Goal: Transaction & Acquisition: Purchase product/service

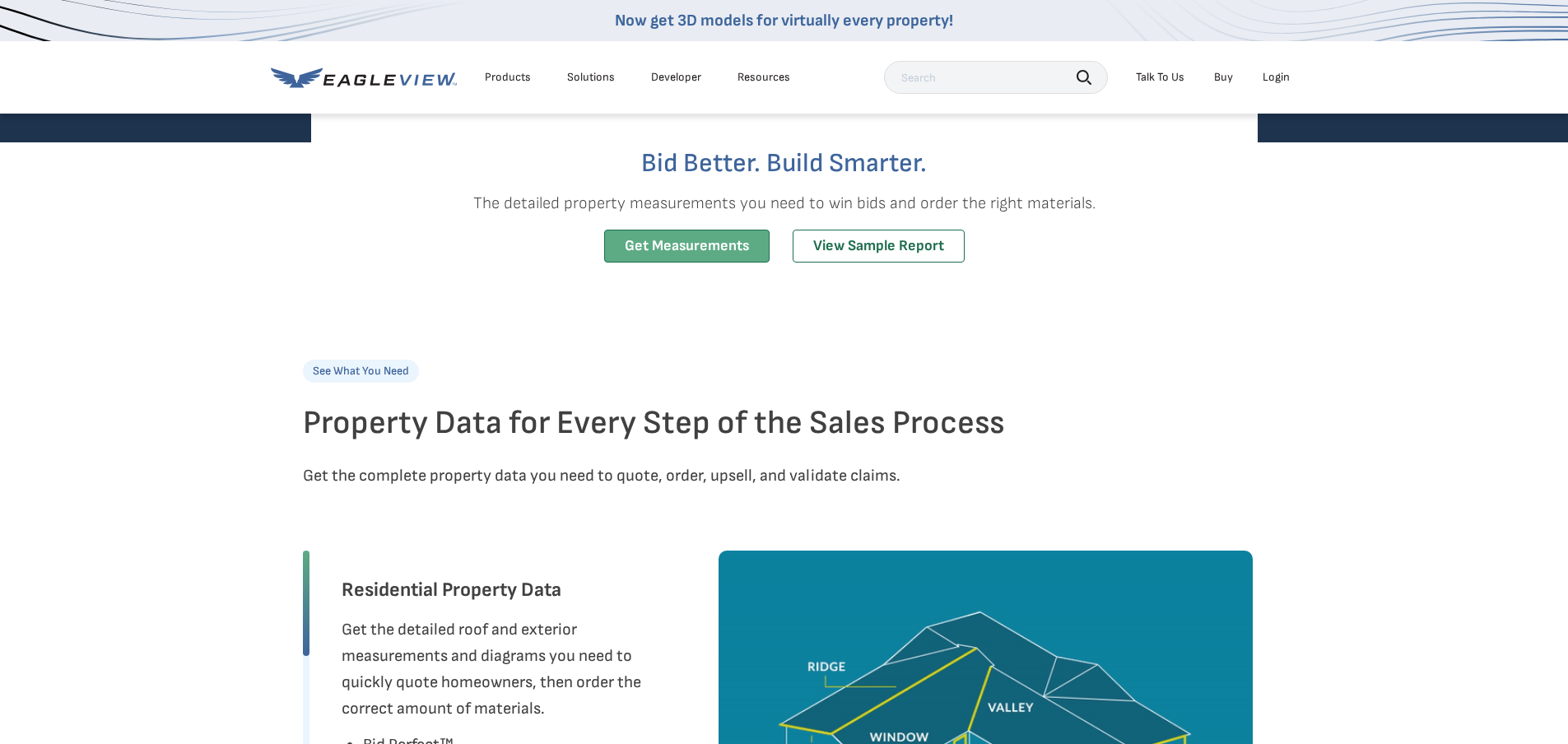
click at [727, 250] on link "Get Measurements" at bounding box center [687, 247] width 166 height 34
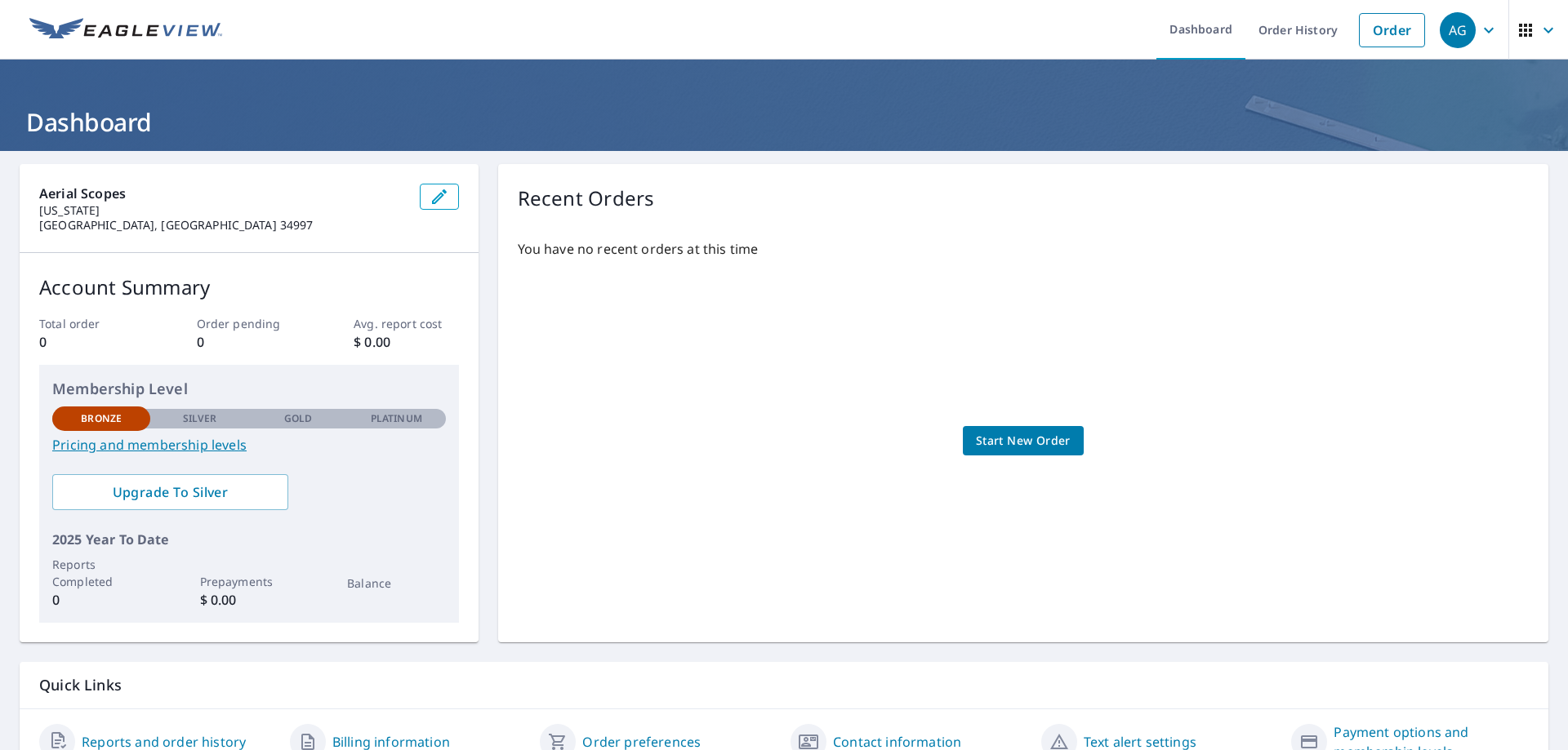
click at [994, 448] on span "Start New Order" at bounding box center [1023, 440] width 95 height 20
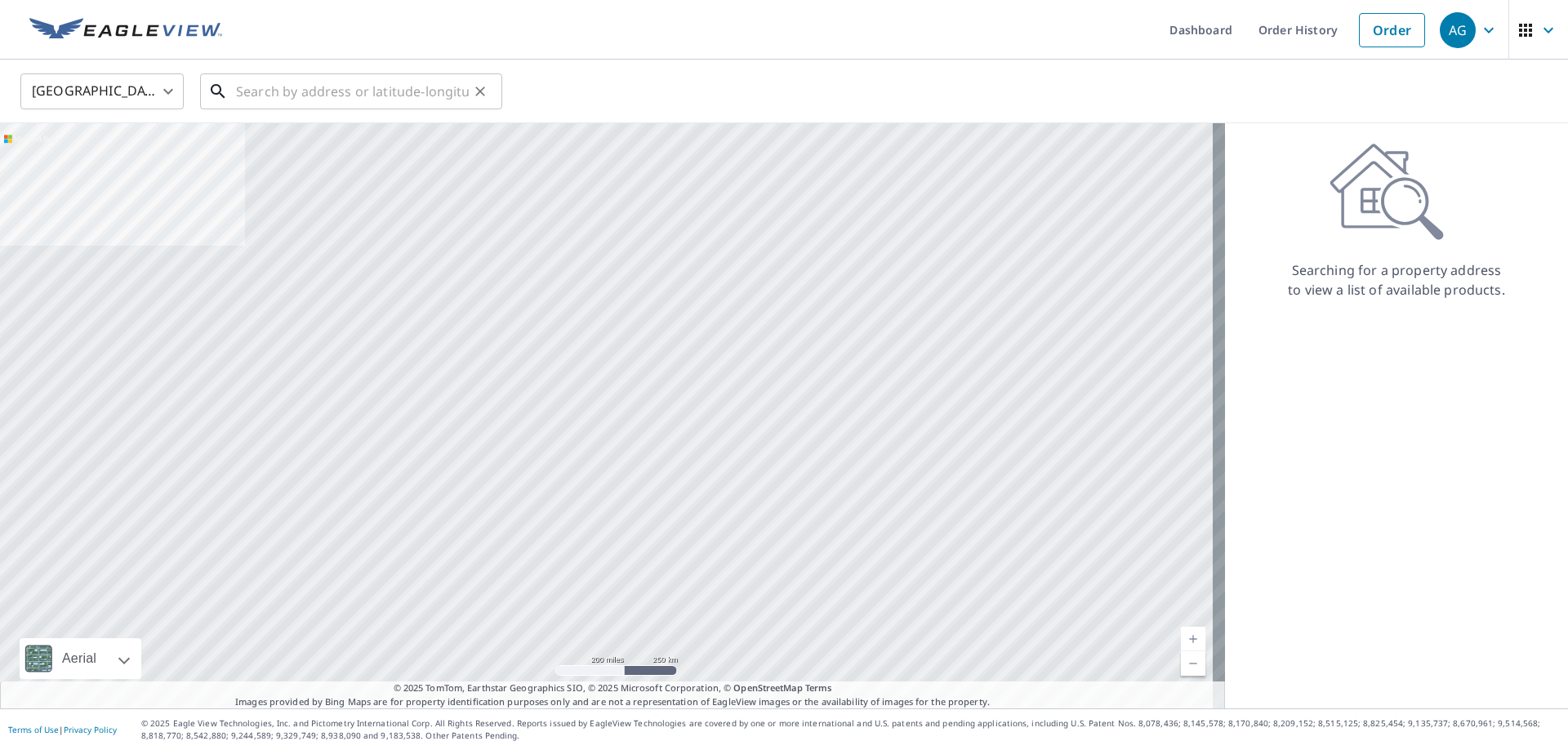
click at [395, 88] on input "text" at bounding box center [352, 92] width 233 height 46
paste input "604 Prairie Ln, Altamonte Springs, FL 32714, USA"
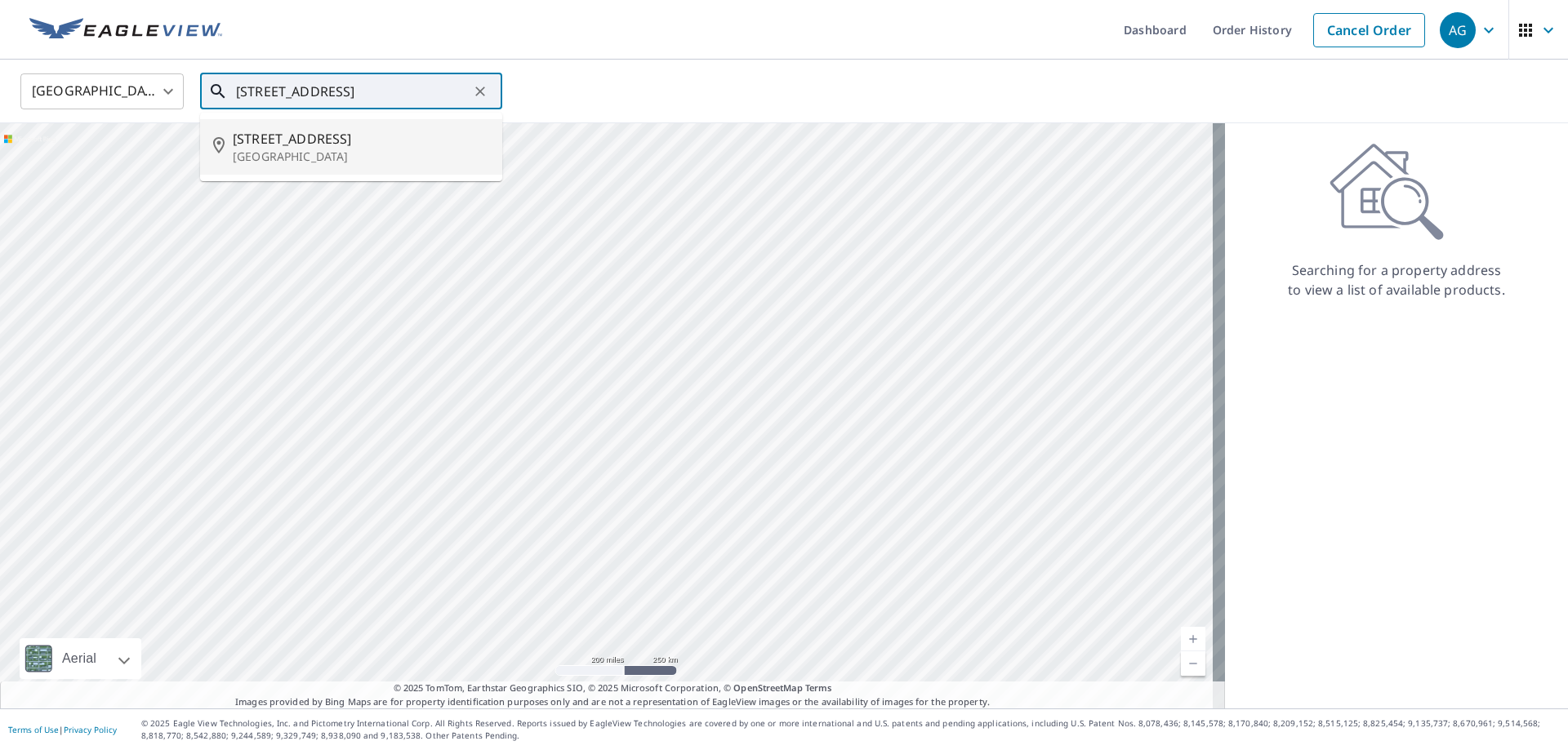
click at [376, 142] on span "604 Prairie Ln" at bounding box center [361, 139] width 257 height 19
type input "604 Prairie Ln Altamonte Springs, FL 32714"
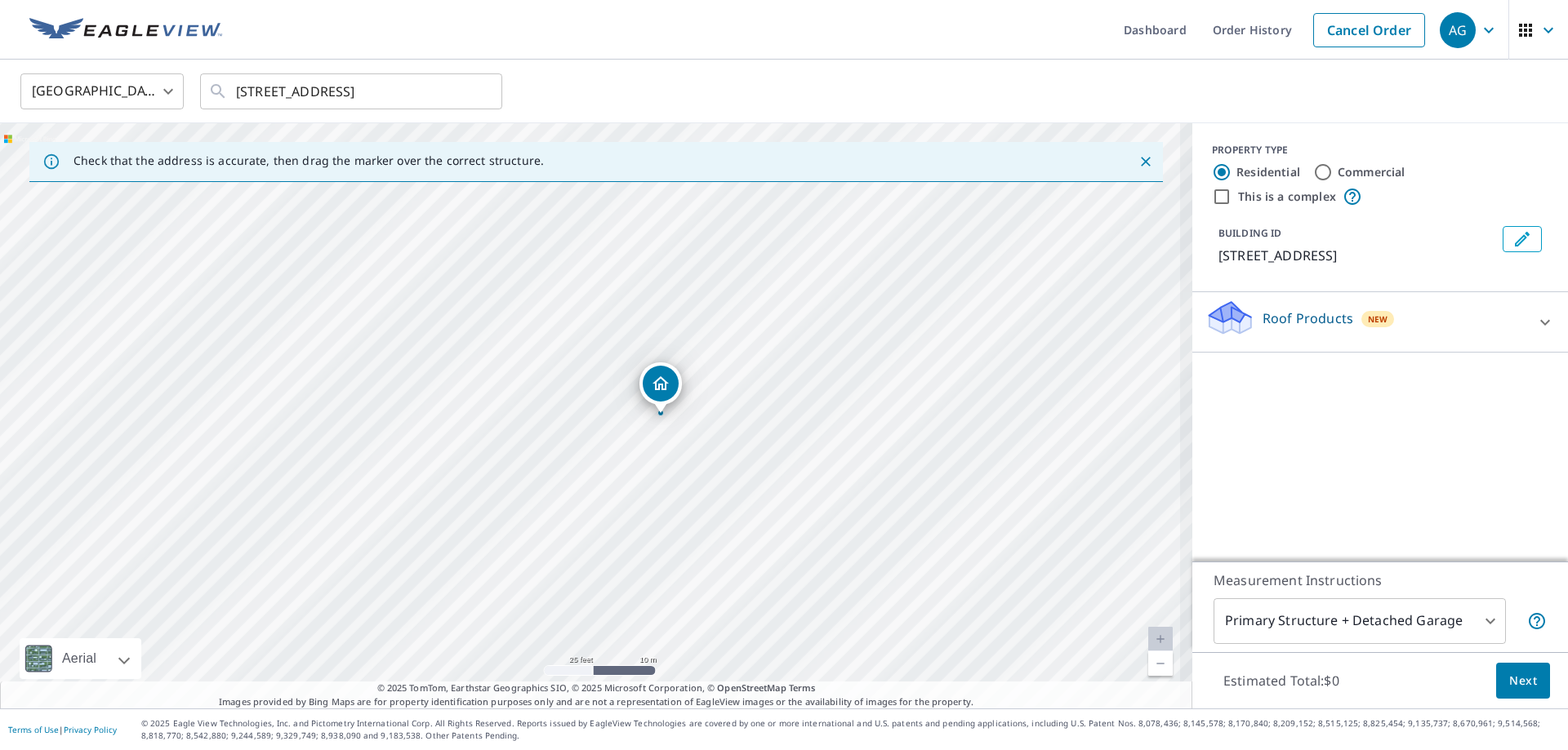
drag, startPoint x: 496, startPoint y: 355, endPoint x: 696, endPoint y: 493, distance: 243.0
click at [696, 493] on div "604 Prairie Ln Altamonte Springs, FL 32714" at bounding box center [596, 416] width 1193 height 585
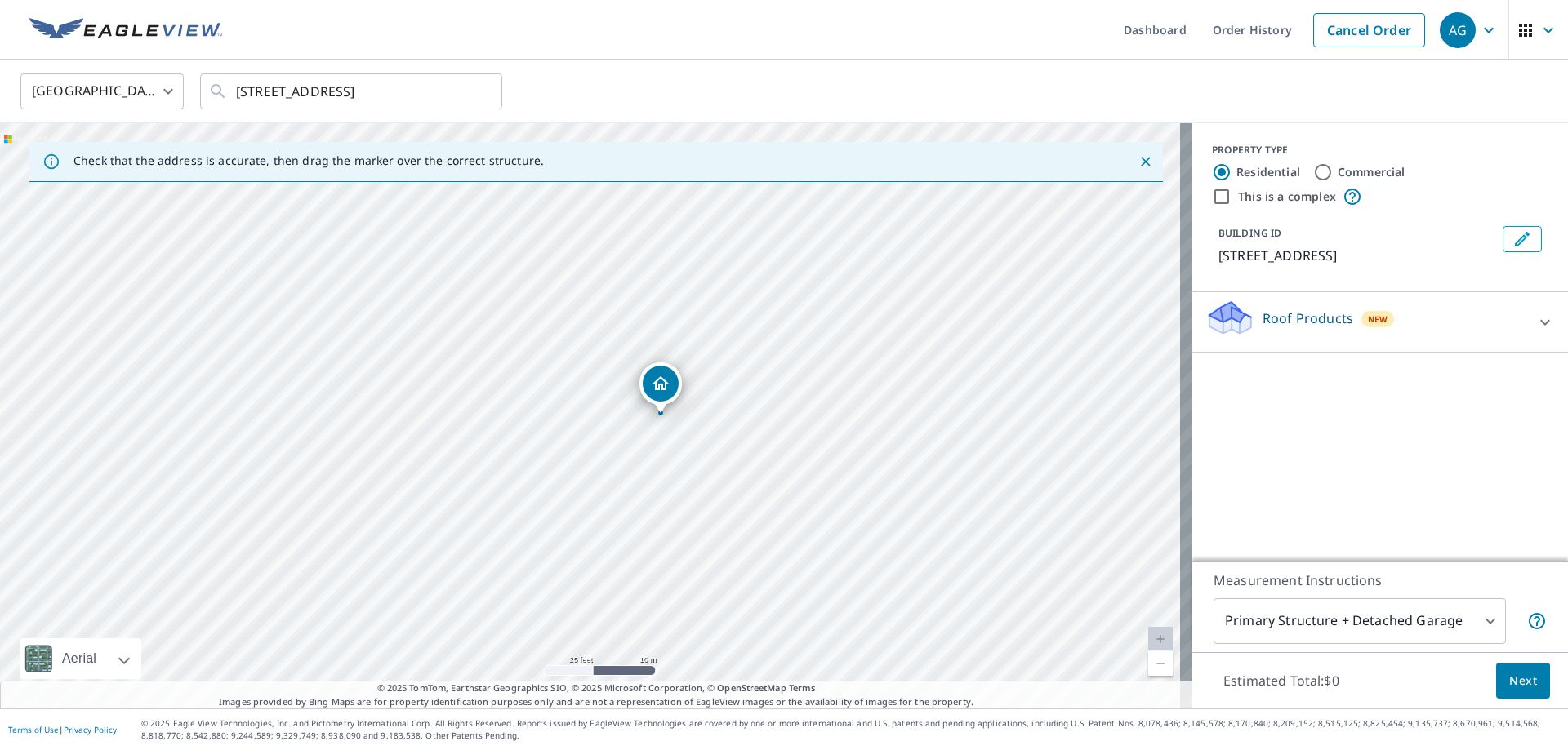
click at [177, 88] on body "AG AG Dashboard Order History Cancel Order AG United States US ​ 604 Prairie Ln…" at bounding box center [784, 375] width 1568 height 750
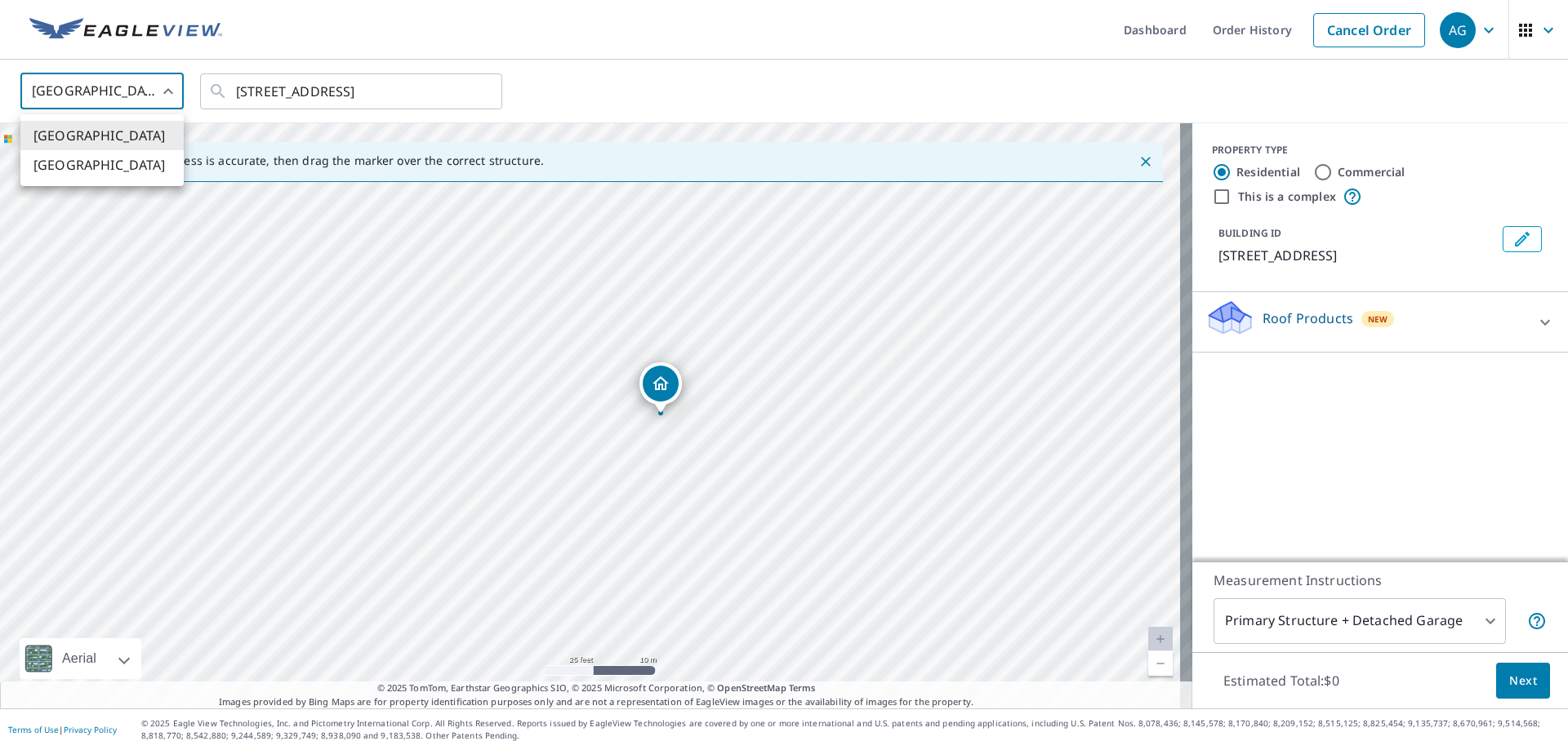
click at [177, 88] on div at bounding box center [784, 375] width 1568 height 750
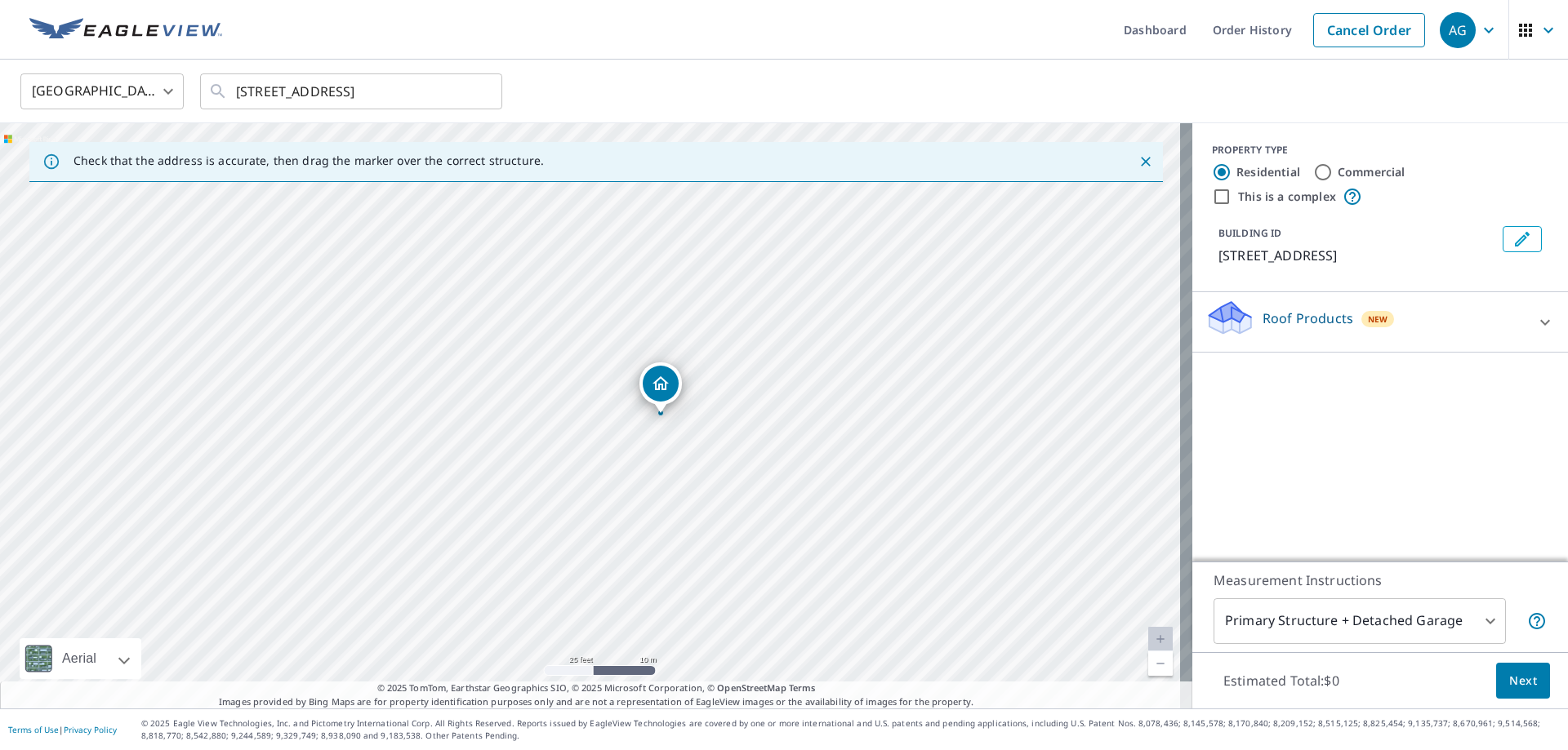
click at [634, 71] on div "United States US ​ 604 Prairie Ln Altamonte Springs, FL 32714 ​" at bounding box center [784, 91] width 1568 height 64
drag, startPoint x: 522, startPoint y: 493, endPoint x: 614, endPoint y: 515, distance: 94.6
click at [620, 515] on div "604 Prairie Ln Altamonte Springs, FL 32714" at bounding box center [596, 416] width 1193 height 585
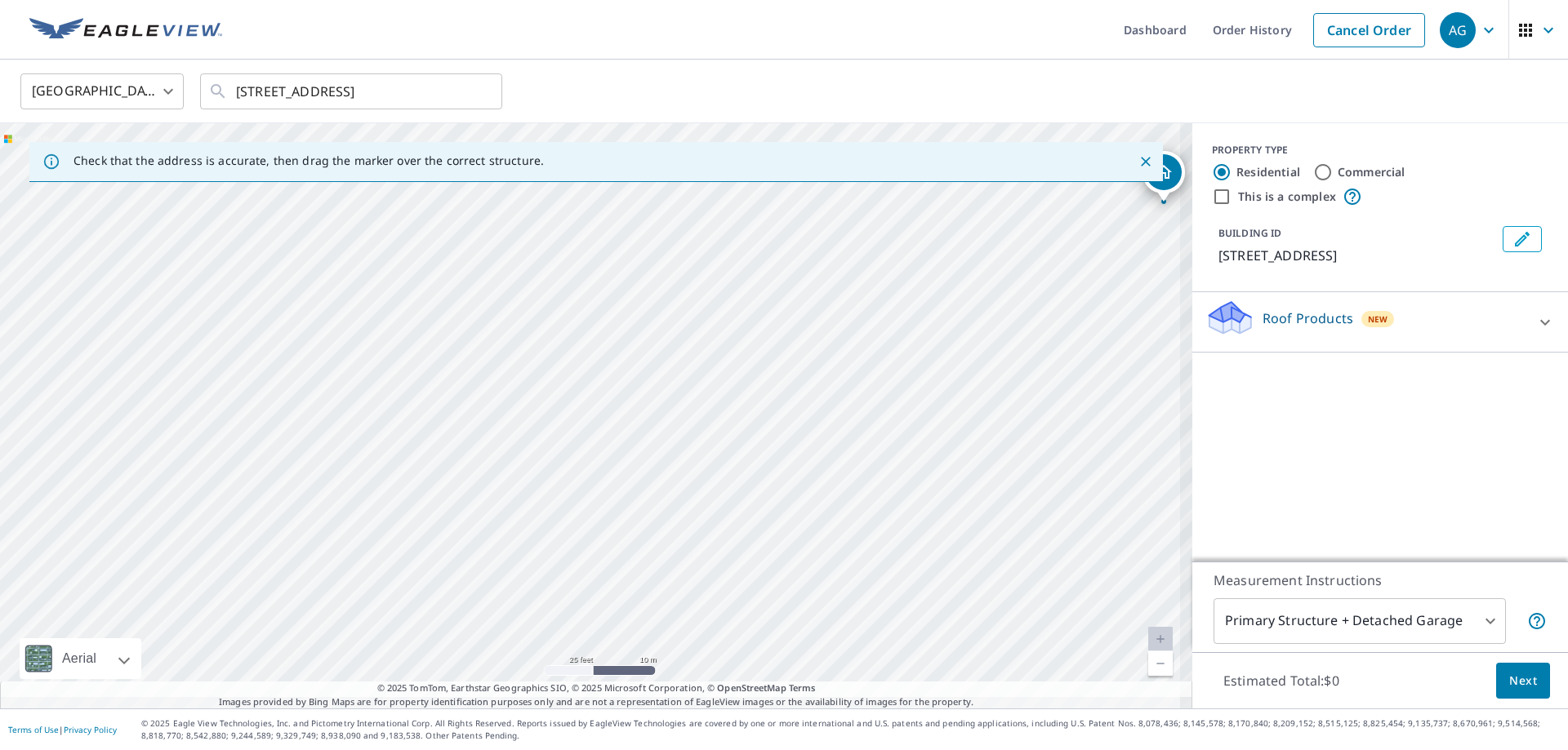
drag, startPoint x: 542, startPoint y: 591, endPoint x: 584, endPoint y: 505, distance: 95.7
click at [584, 505] on div "604 Prairie Ln Altamonte Springs, FL 32714" at bounding box center [596, 416] width 1193 height 585
drag, startPoint x: 716, startPoint y: 501, endPoint x: 582, endPoint y: 517, distance: 135.0
click at [582, 517] on div "604 Prairie Ln Altamonte Springs, FL 32714" at bounding box center [596, 416] width 1193 height 585
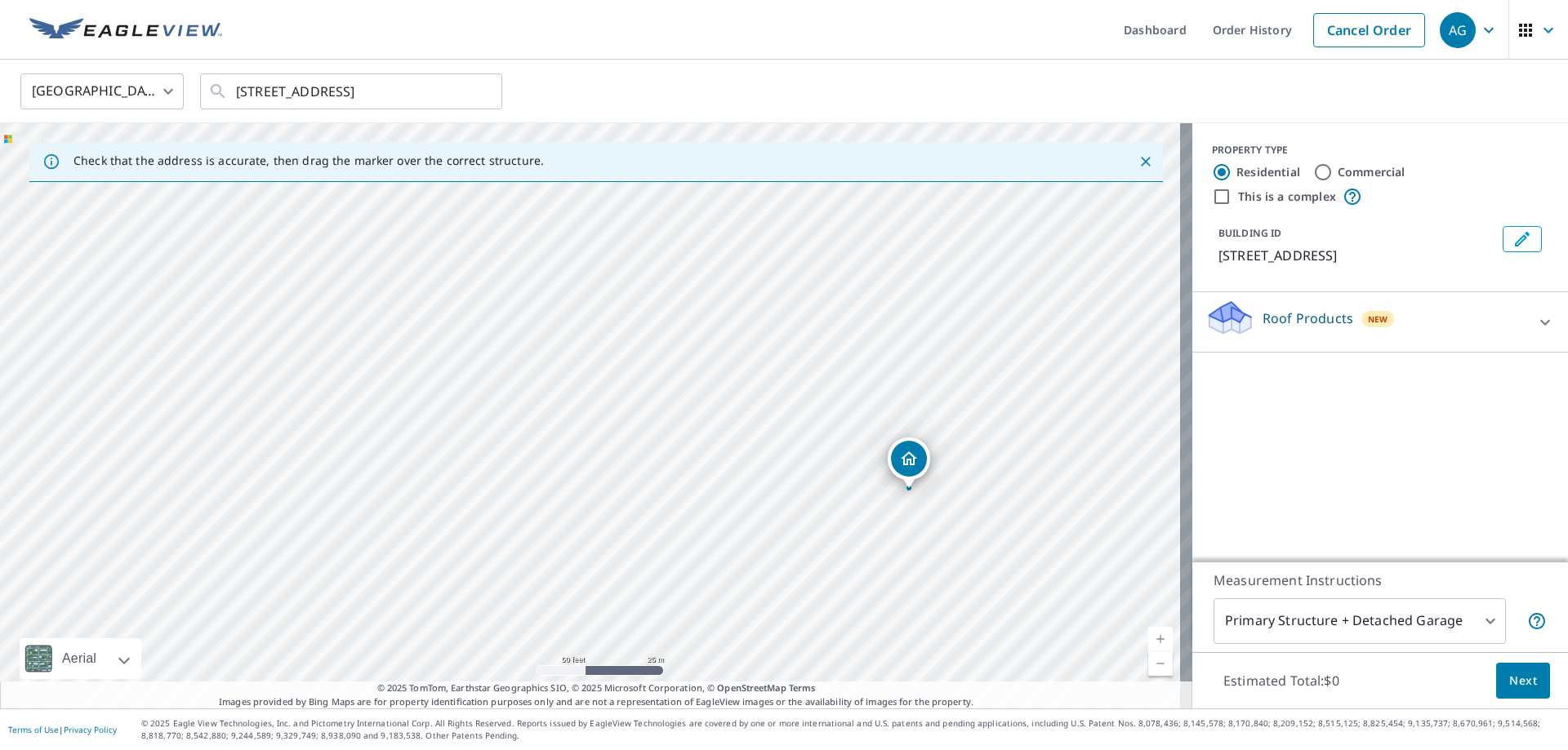
drag, startPoint x: 672, startPoint y: 505, endPoint x: 707, endPoint y: 543, distance: 51.7
click at [707, 543] on div "604 Prairie Ln Altamonte Springs, FL 32714" at bounding box center [596, 416] width 1193 height 585
drag, startPoint x: 903, startPoint y: 460, endPoint x: 505, endPoint y: 451, distance: 398.1
drag, startPoint x: 575, startPoint y: 395, endPoint x: 591, endPoint y: 292, distance: 104.2
click at [1249, 339] on div "Roof Products New" at bounding box center [1366, 322] width 320 height 47
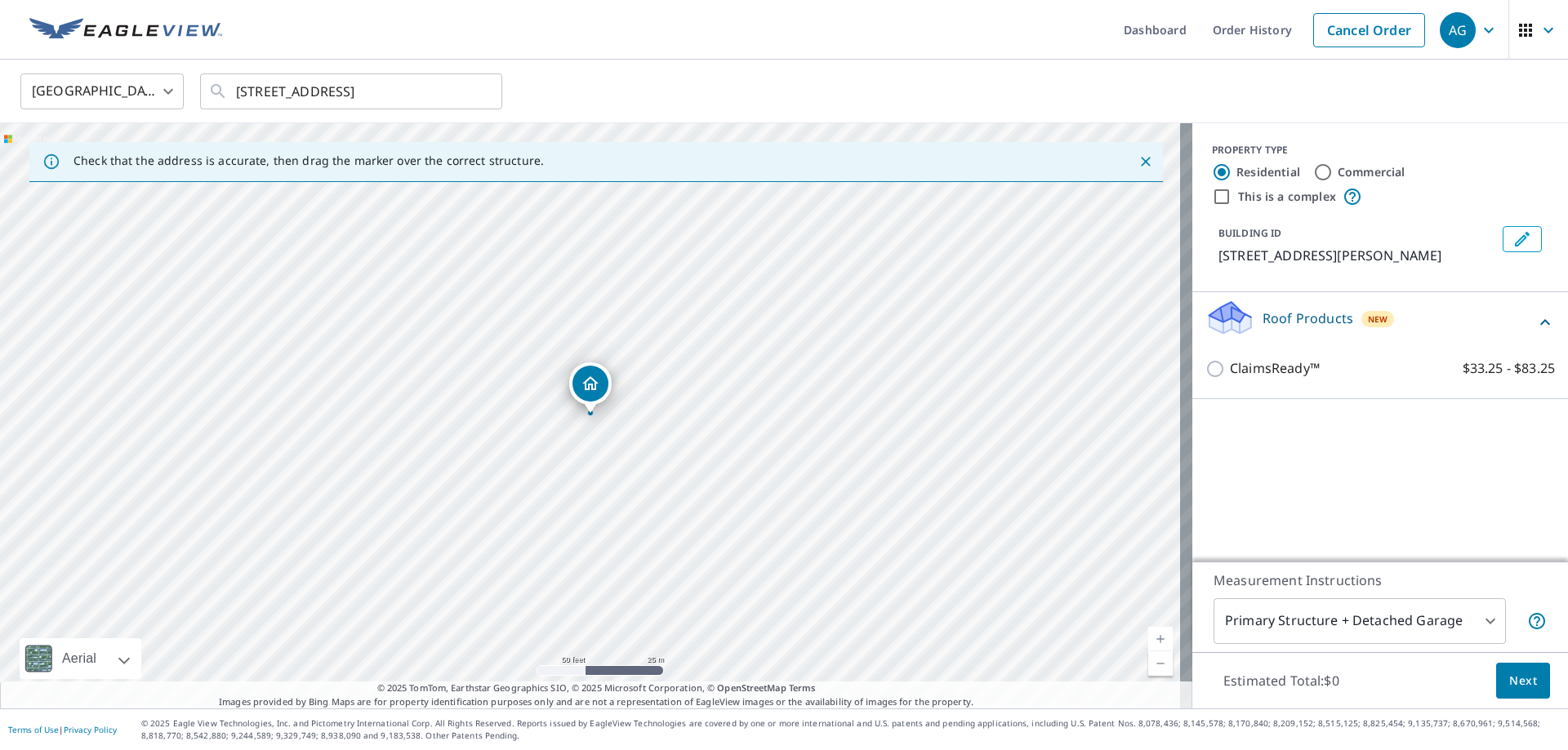
click at [1240, 337] on icon at bounding box center [1230, 318] width 49 height 38
click at [1524, 673] on span "Next" at bounding box center [1523, 681] width 27 height 20
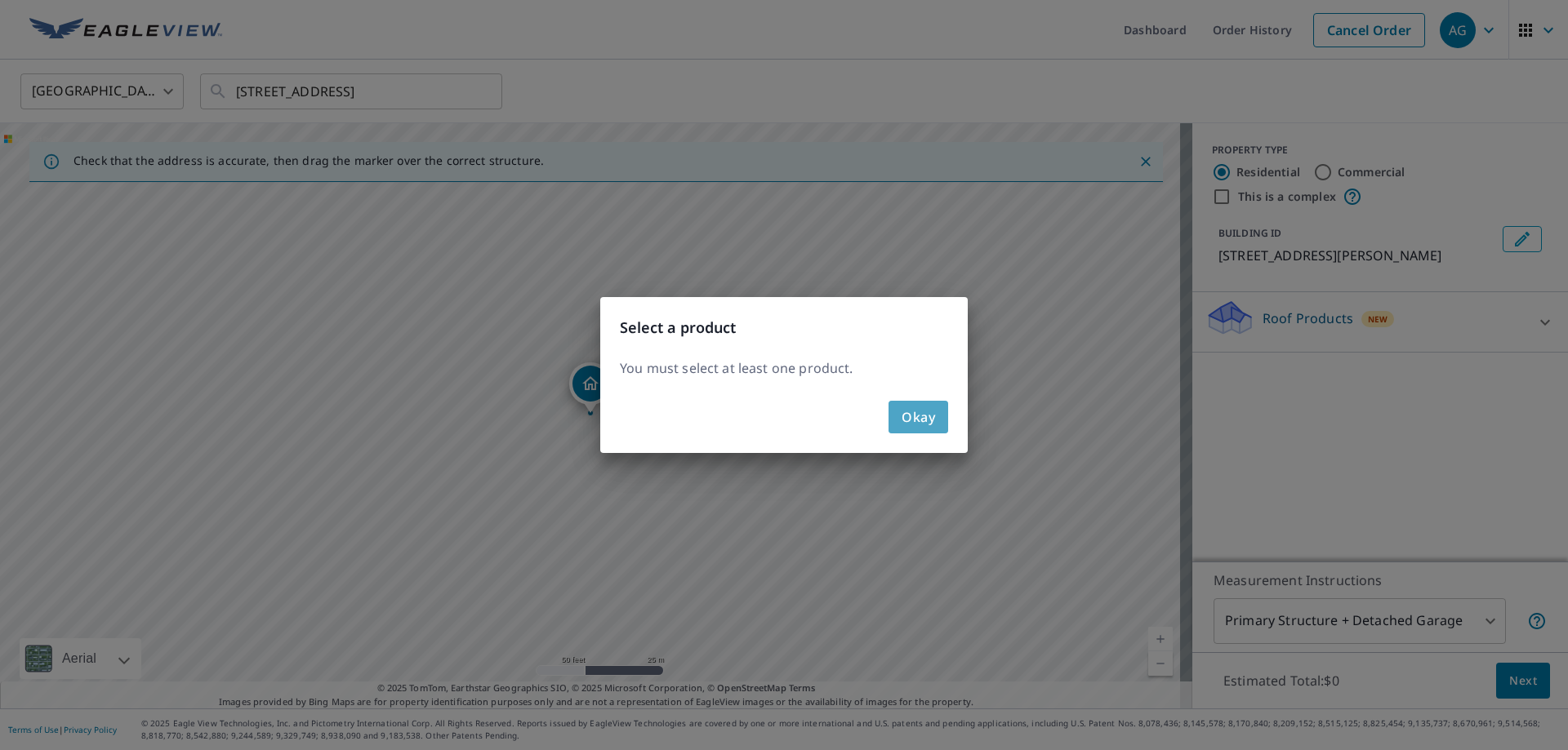
click at [912, 412] on span "Okay" at bounding box center [919, 417] width 34 height 23
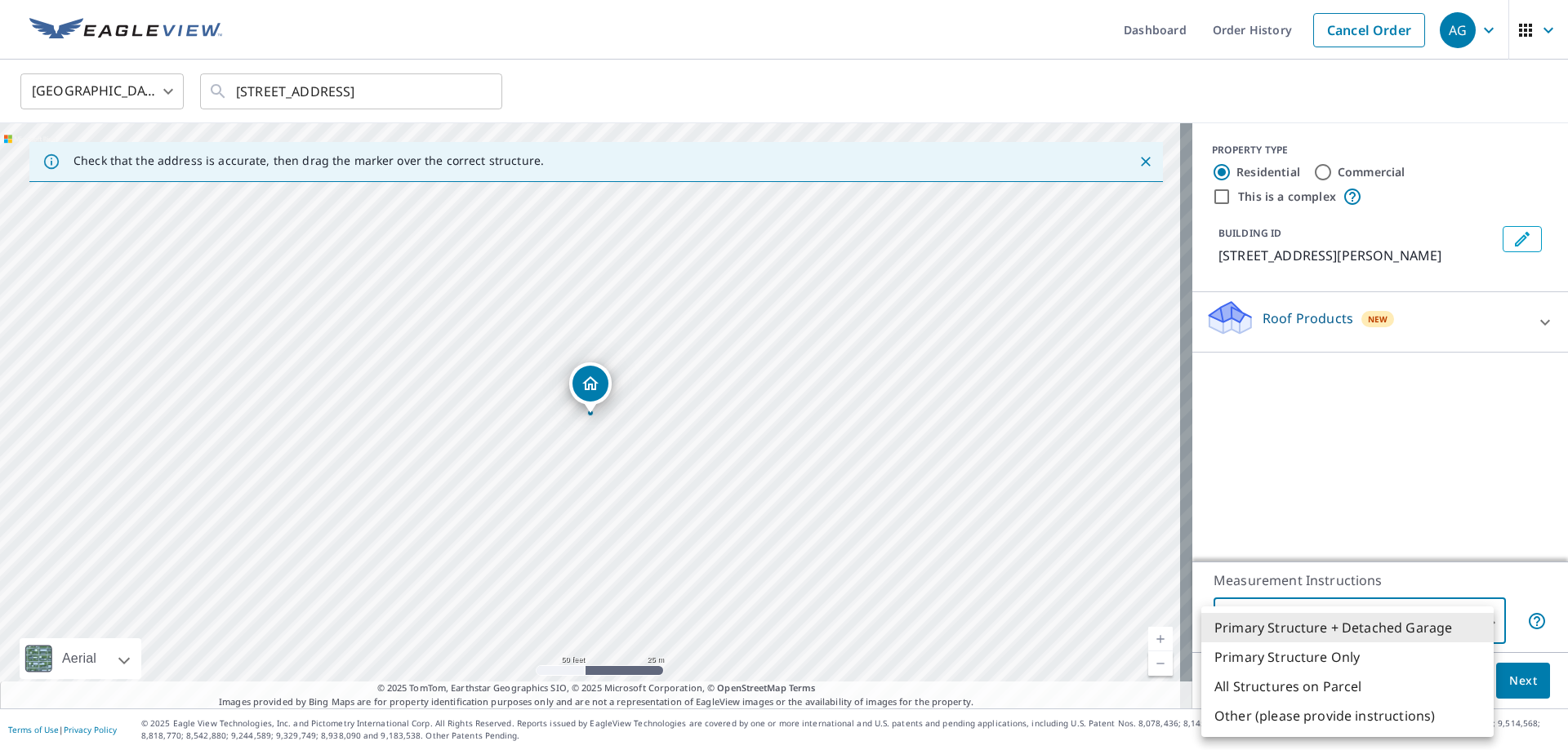
click at [1380, 621] on body "AG AG Dashboard Order History Cancel Order AG United States US ​ 604 Prairie Ln…" at bounding box center [784, 375] width 1568 height 750
click at [1314, 654] on li "Primary Structure Only" at bounding box center [1348, 657] width 292 height 29
type input "2"
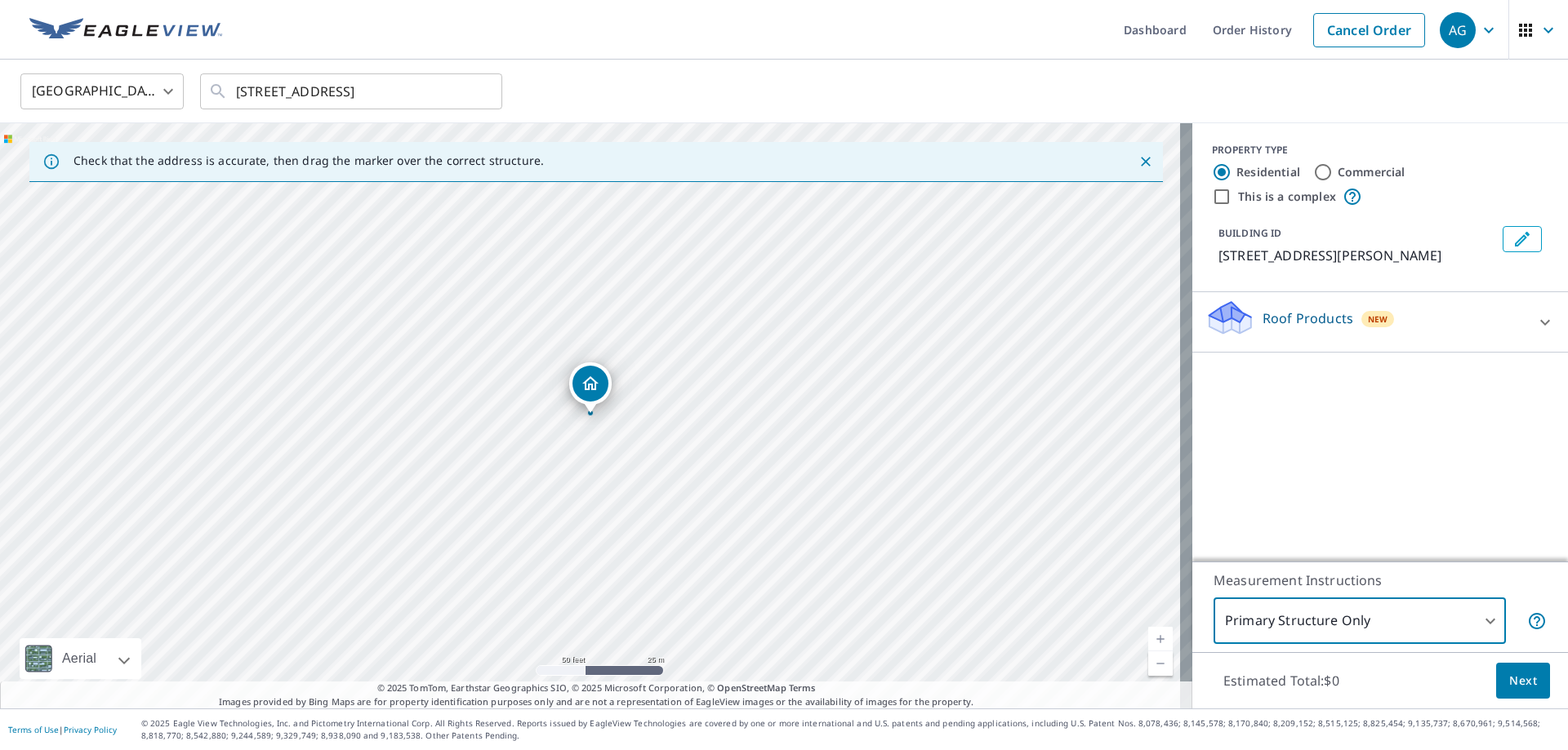
click at [1510, 677] on span "Next" at bounding box center [1523, 681] width 27 height 20
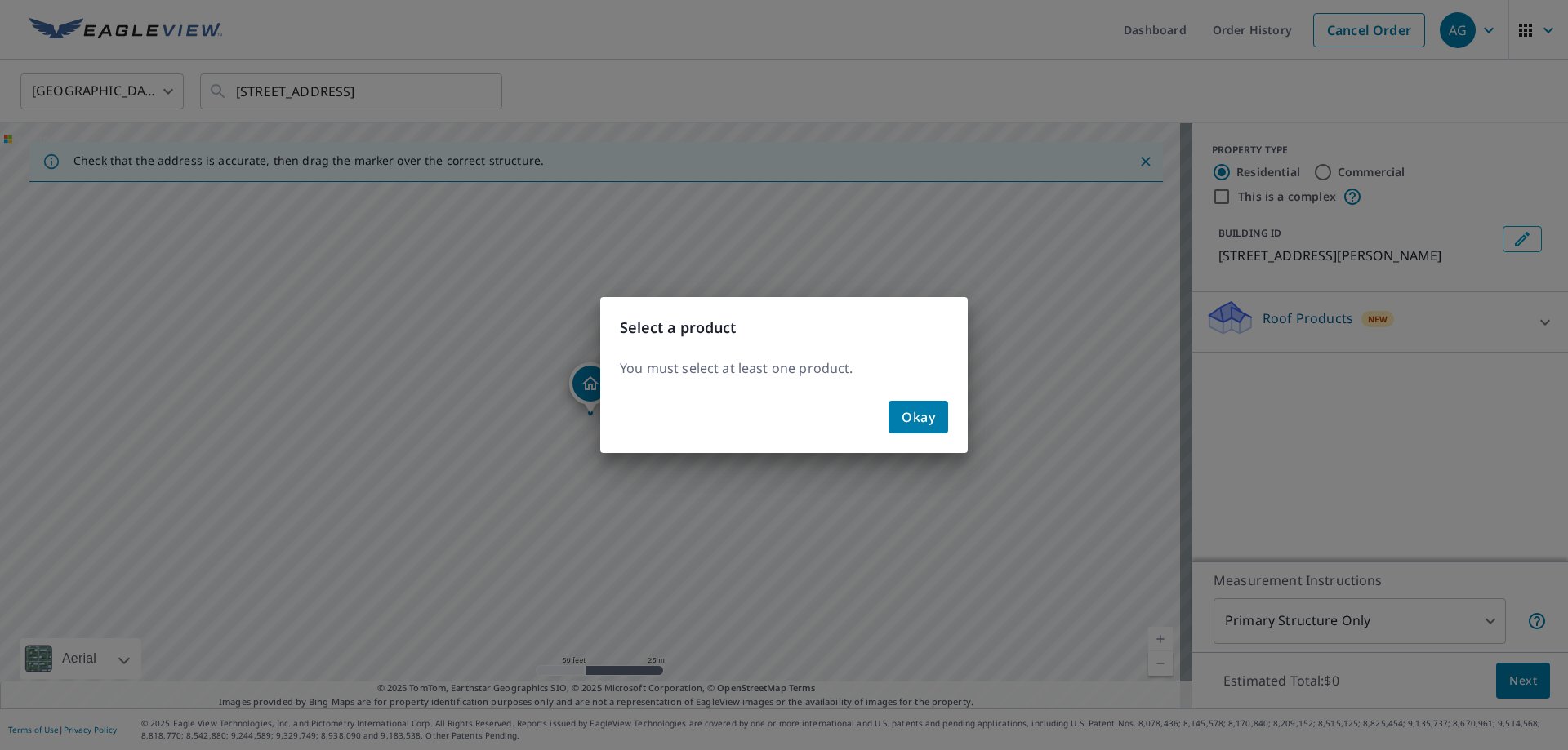
click at [921, 419] on span "Okay" at bounding box center [919, 417] width 34 height 23
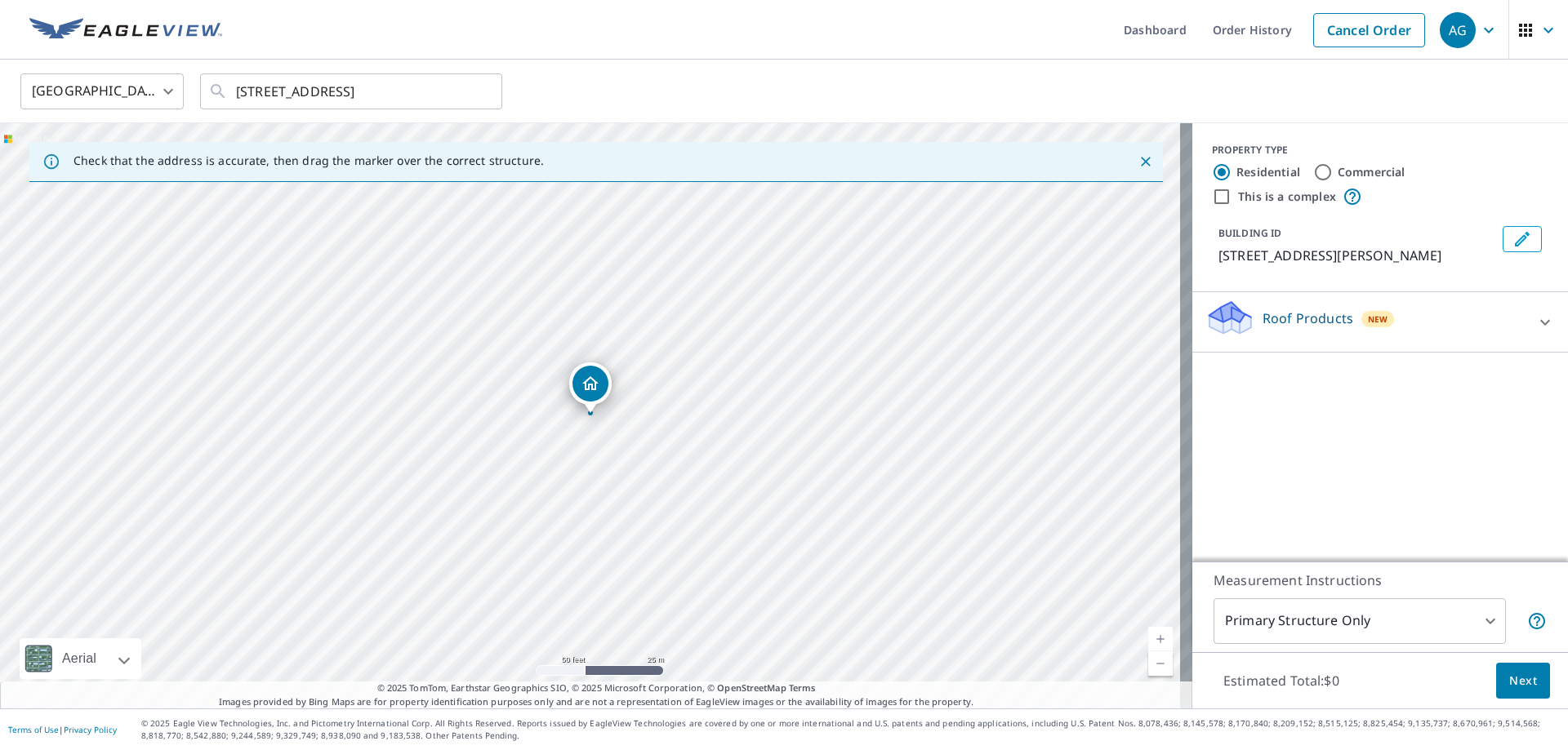
click at [1362, 327] on div "New" at bounding box center [1379, 318] width 34 height 19
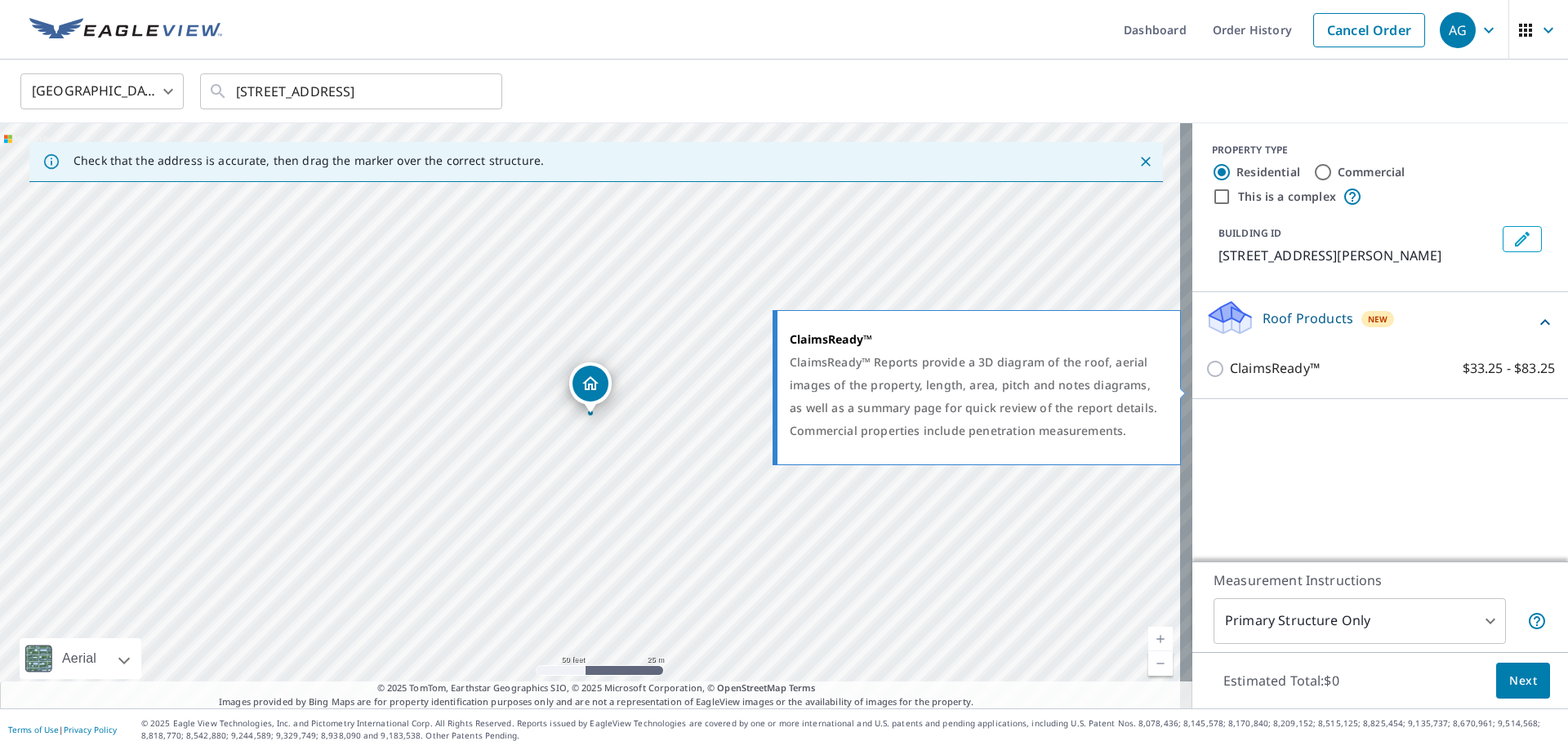
click at [1331, 379] on label "ClaimsReady™ $33.25 - $83.25" at bounding box center [1392, 368] width 325 height 20
click at [1230, 379] on input "ClaimsReady™ $33.25 - $83.25" at bounding box center [1218, 369] width 25 height 19
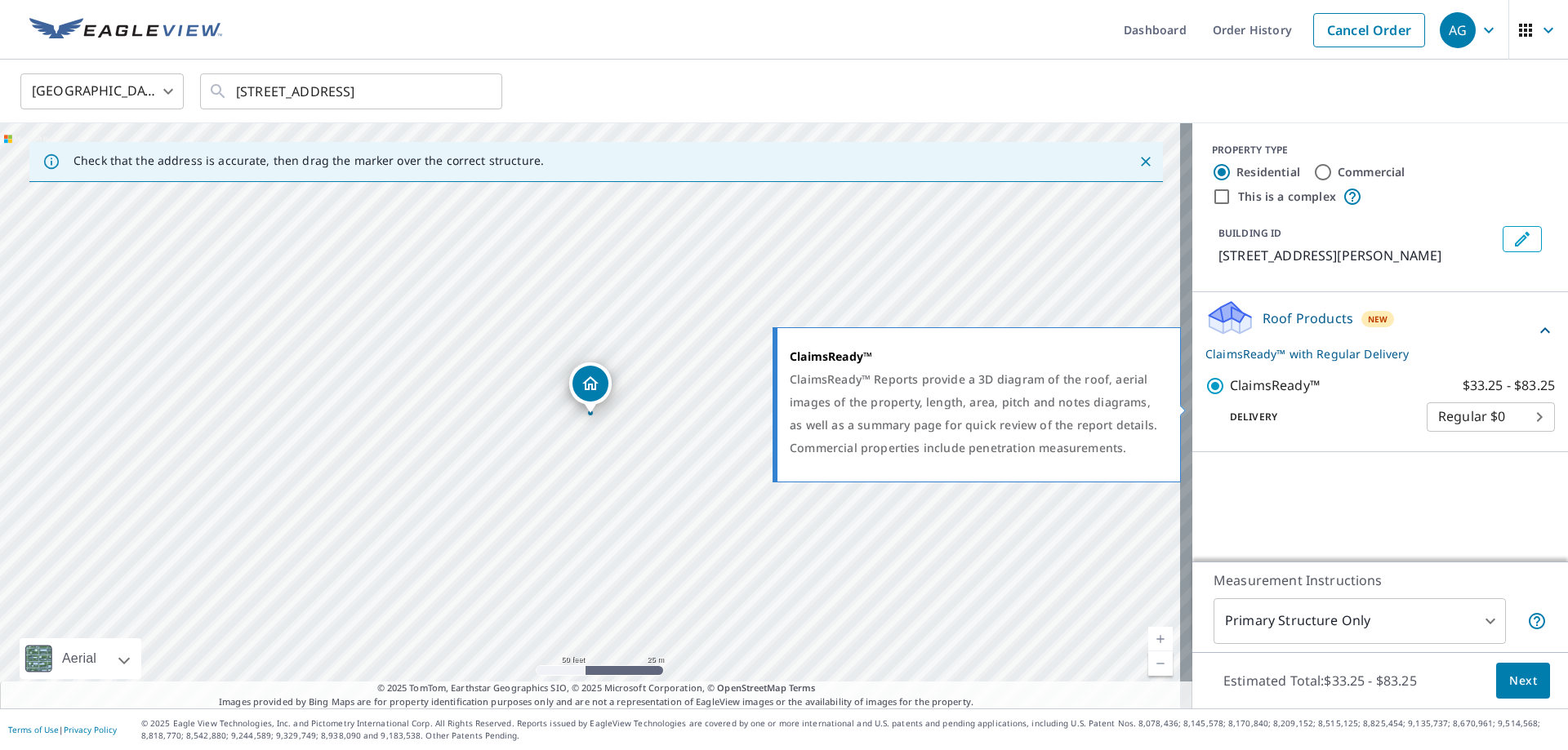
click at [1207, 396] on input "ClaimsReady™ $33.25 - $83.25" at bounding box center [1218, 386] width 25 height 19
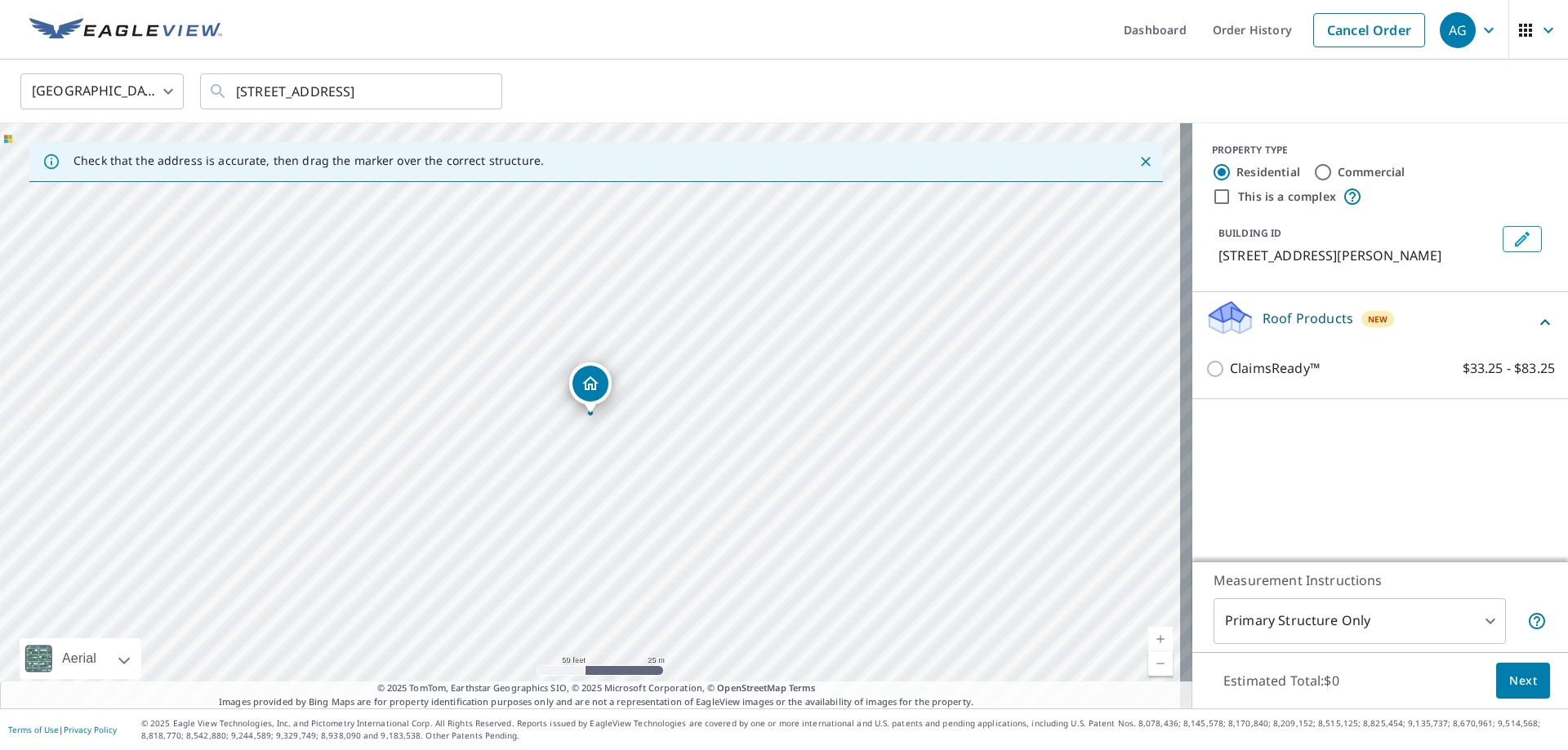
click at [1527, 682] on button "Next" at bounding box center [1523, 682] width 54 height 37
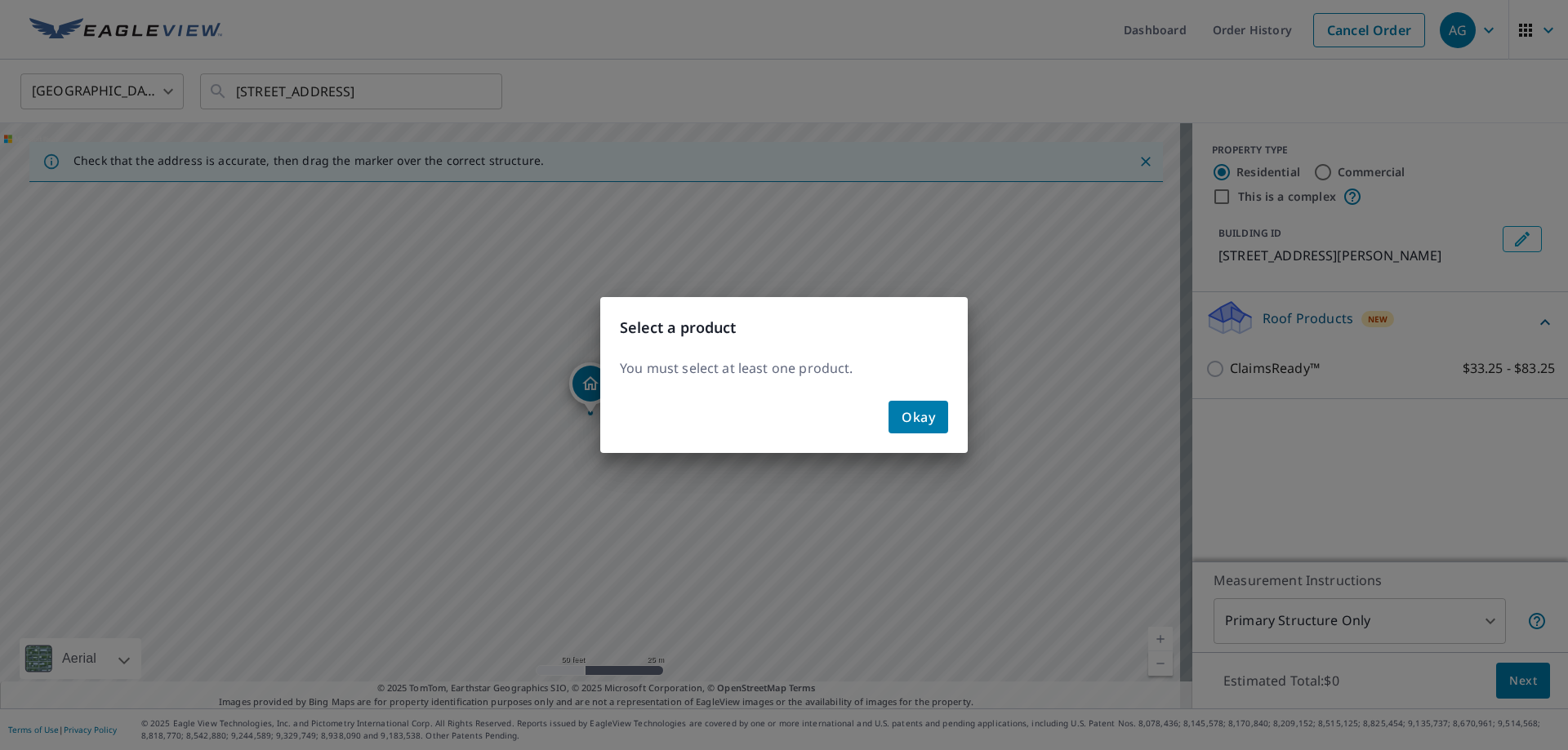
click at [910, 404] on button "Okay" at bounding box center [918, 417] width 59 height 33
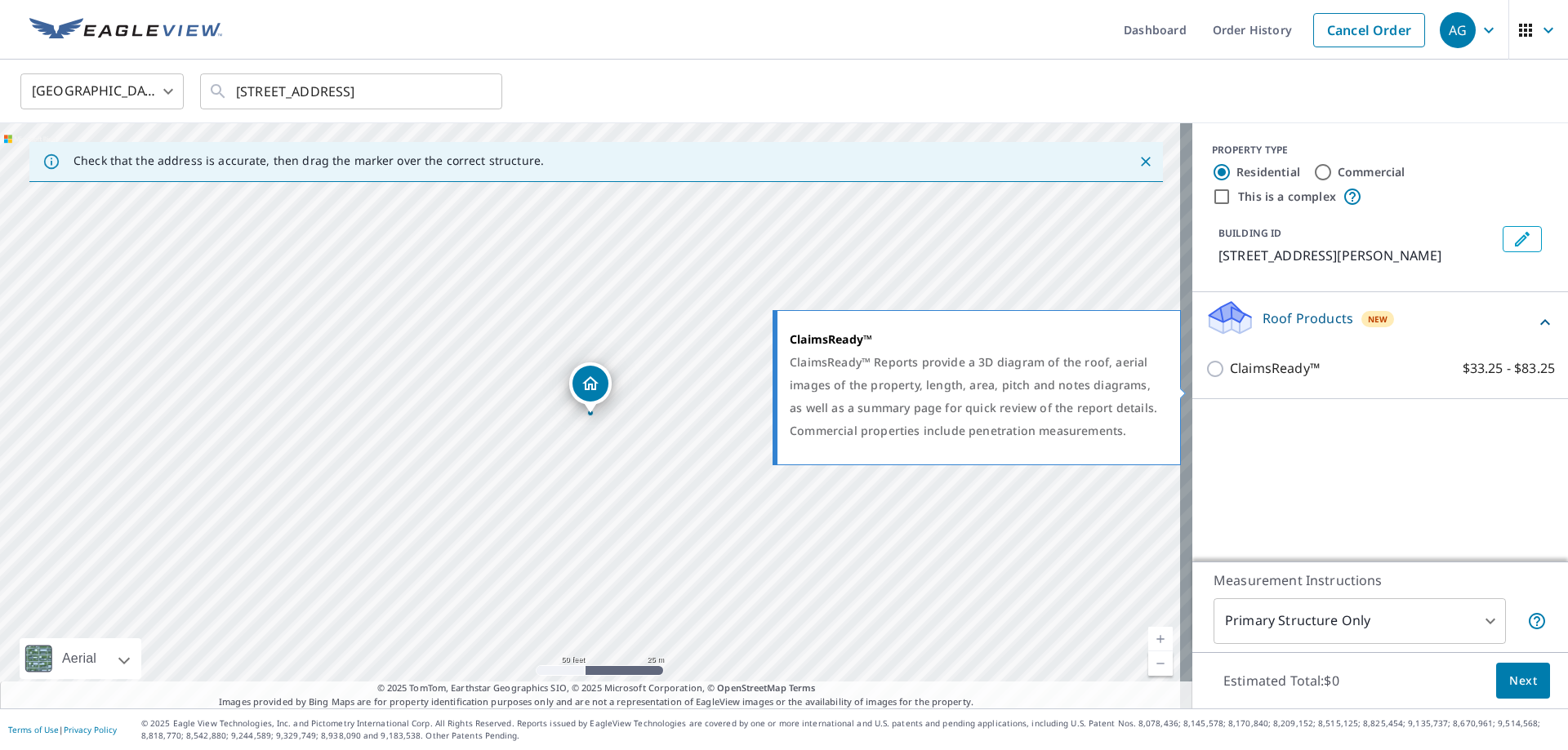
click at [1207, 379] on input "ClaimsReady™ $33.25 - $83.25" at bounding box center [1218, 369] width 25 height 19
checkbox input "true"
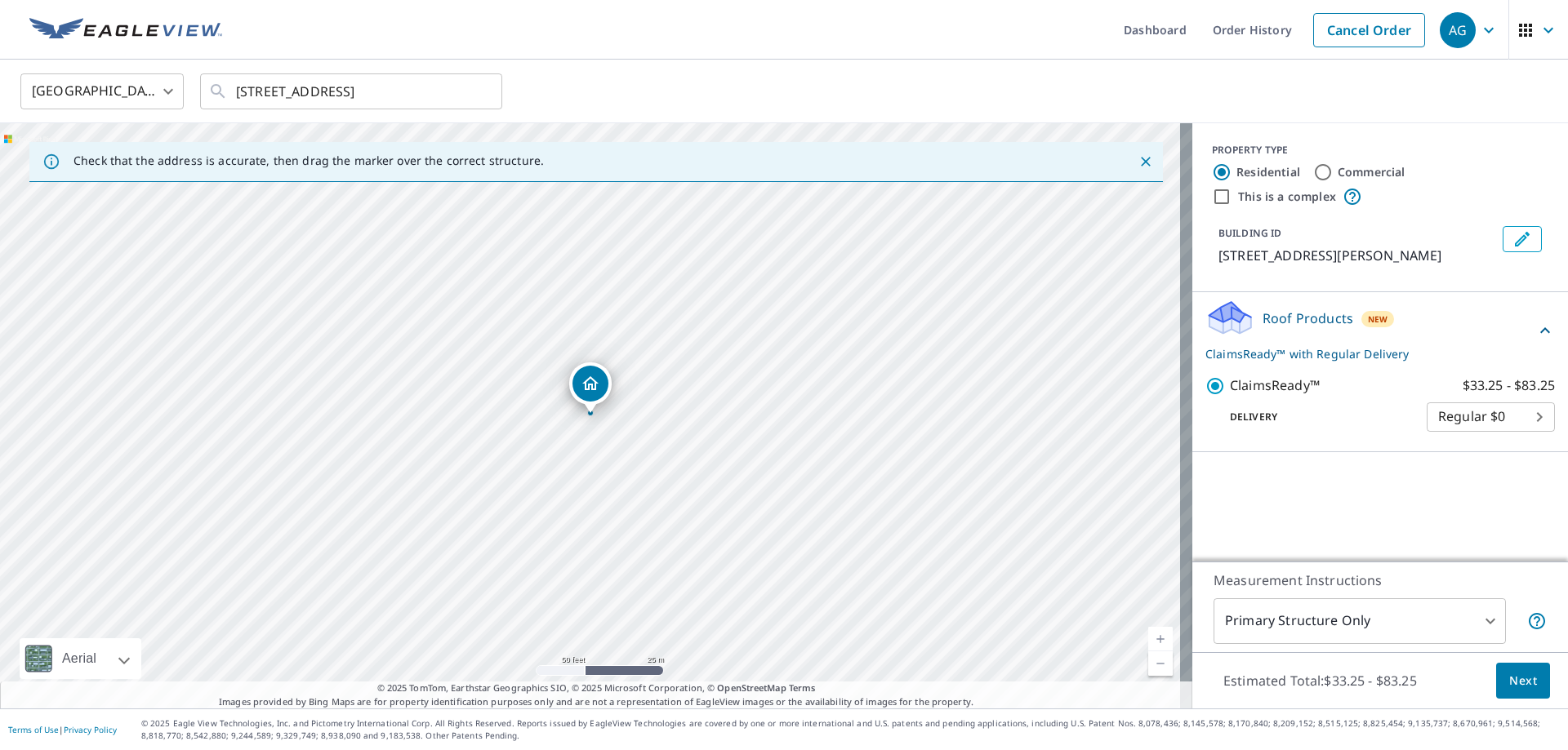
click at [1212, 196] on input "This is a complex" at bounding box center [1222, 196] width 19 height 19
checkbox input "true"
radio input "false"
radio input "true"
type input "4"
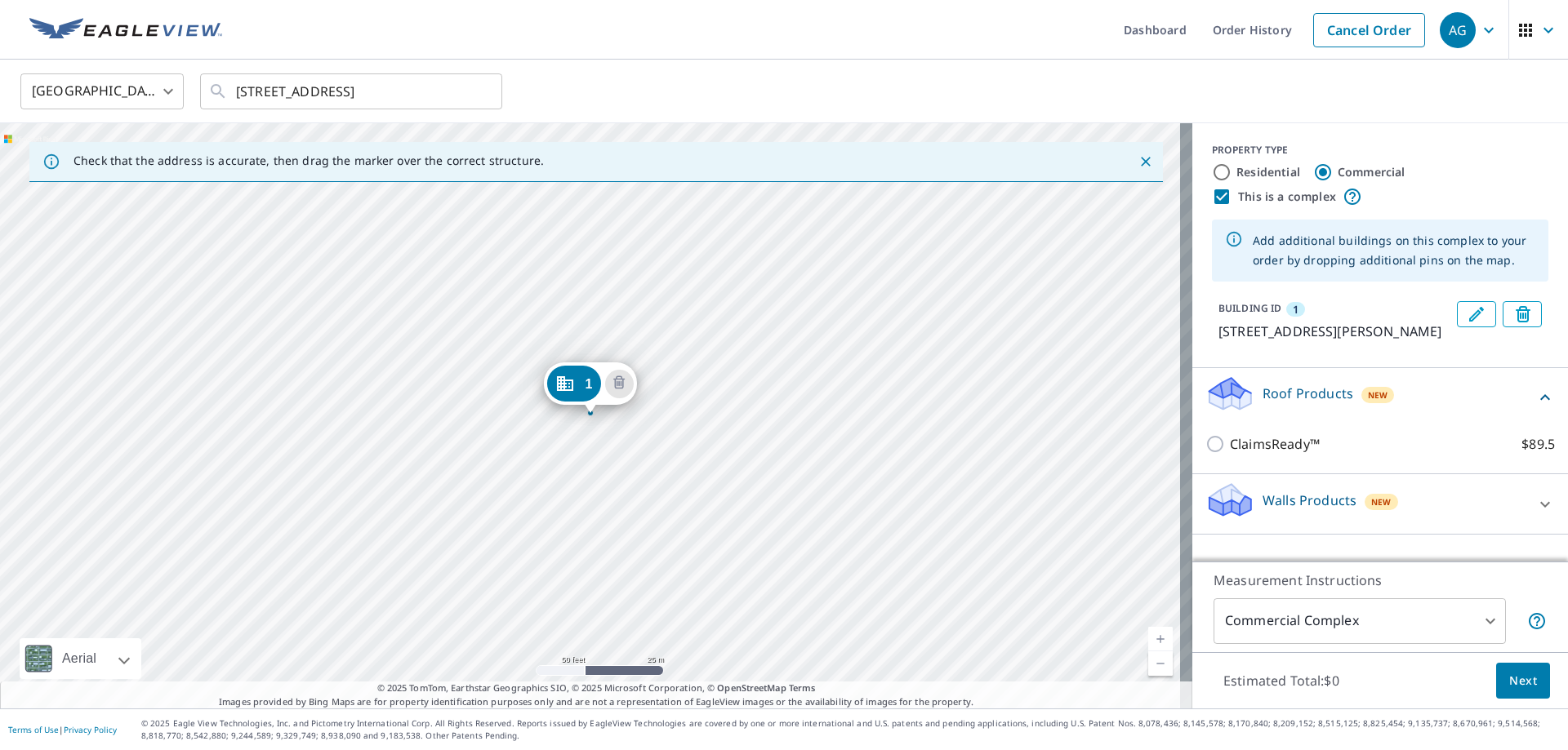
click at [1212, 160] on div "PROPERTY TYPE Residential Commercial This is a complex" at bounding box center [1380, 175] width 336 height 64
click at [1212, 167] on input "Residential" at bounding box center [1222, 172] width 19 height 19
radio input "true"
type input "1"
click at [1212, 194] on input "This is a complex" at bounding box center [1222, 196] width 19 height 19
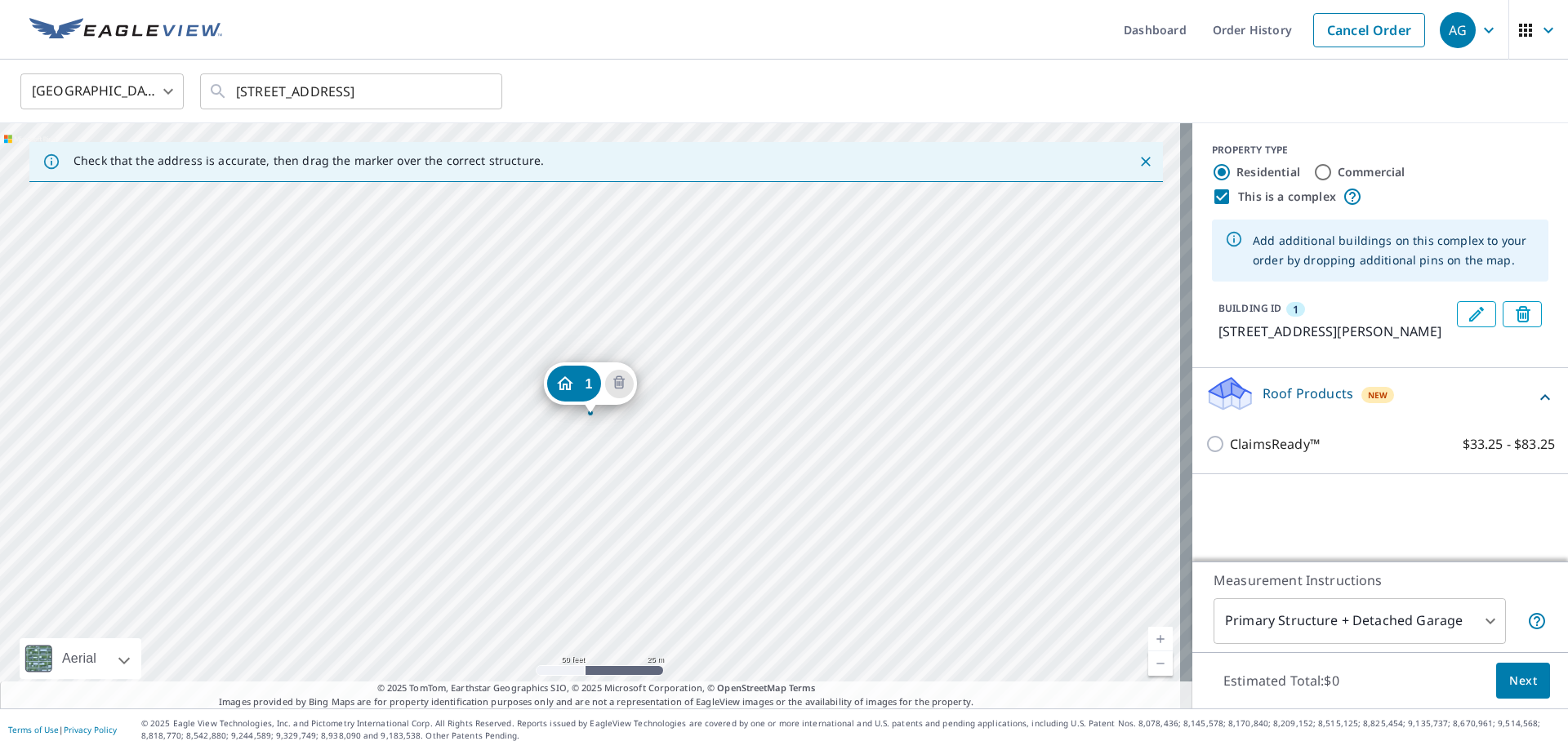
checkbox input "false"
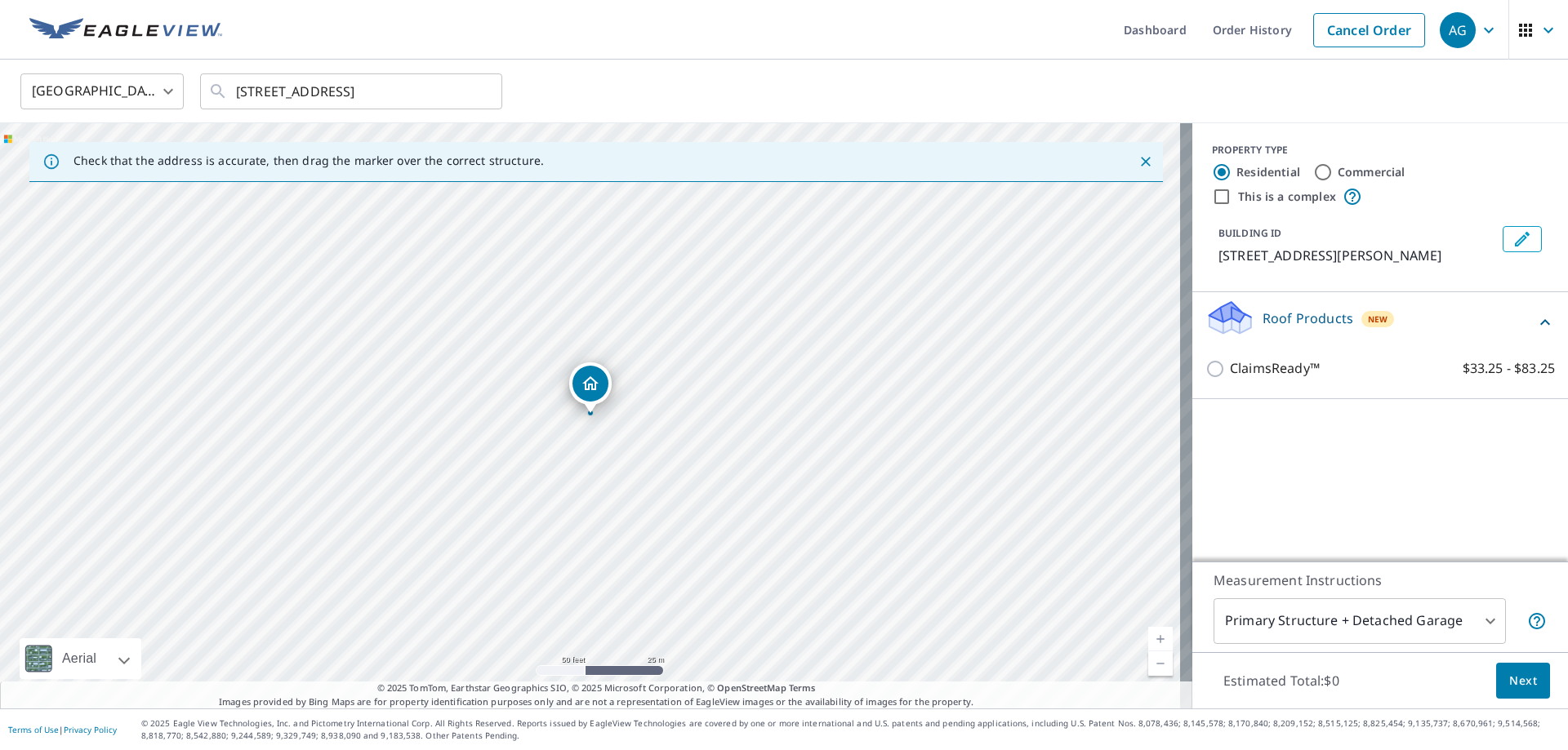
click at [1313, 172] on input "Commercial" at bounding box center [1323, 172] width 19 height 19
radio input "true"
type input "4"
click at [1213, 192] on input "This is a complex" at bounding box center [1222, 196] width 19 height 19
checkbox input "true"
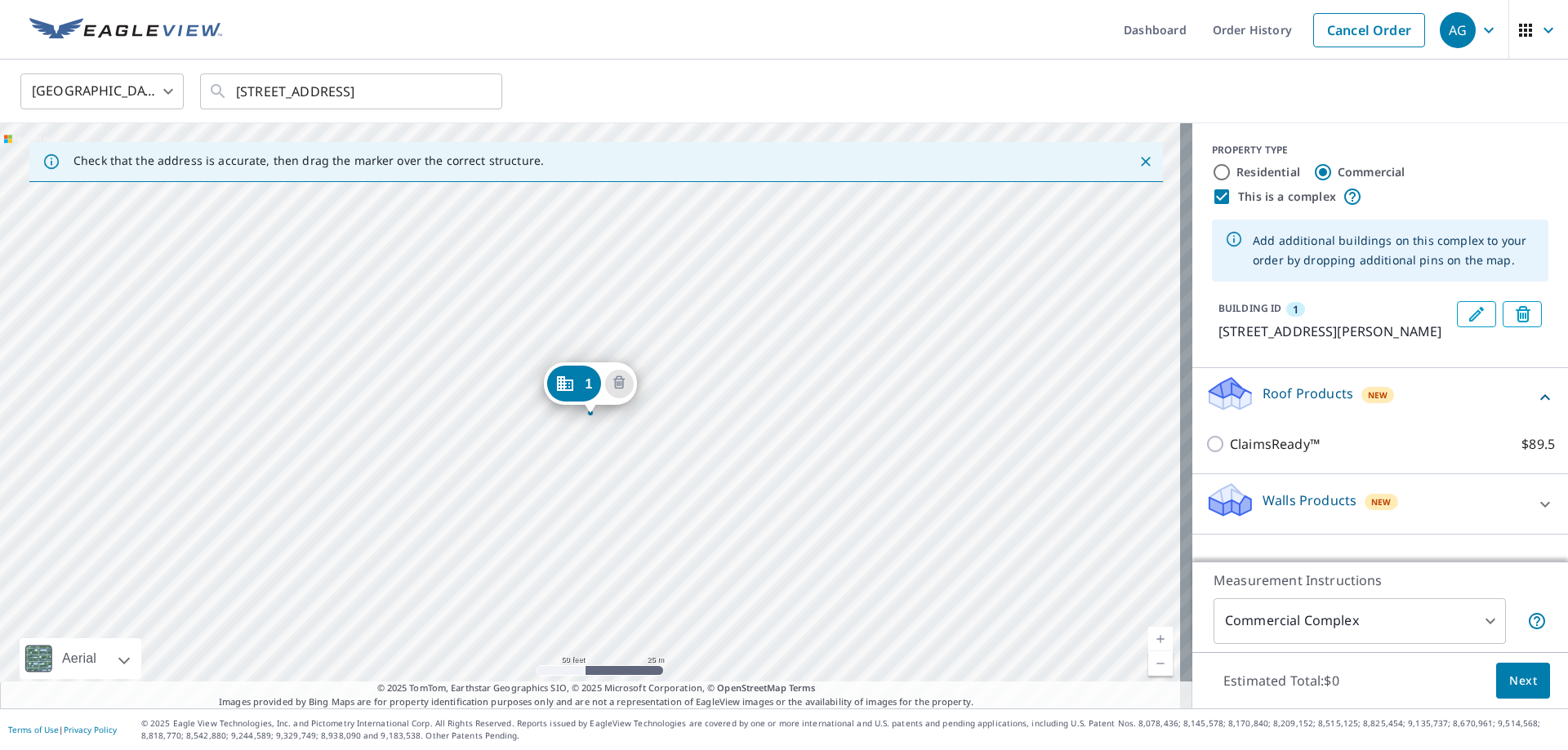
click at [1212, 172] on input "Residential" at bounding box center [1222, 172] width 19 height 19
radio input "true"
type input "1"
click at [1212, 190] on input "This is a complex" at bounding box center [1222, 196] width 19 height 19
checkbox input "false"
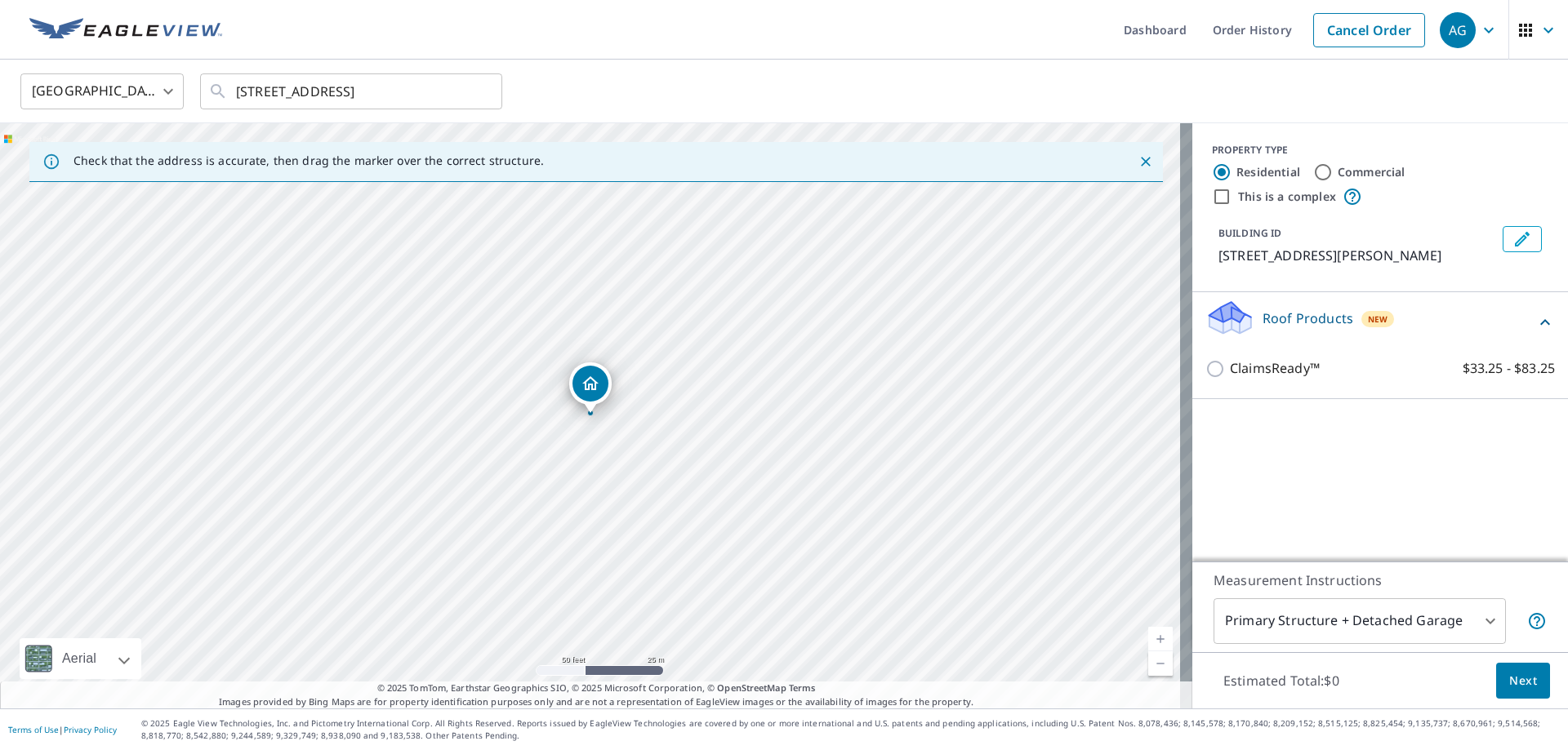
click at [1510, 688] on span "Next" at bounding box center [1523, 681] width 27 height 20
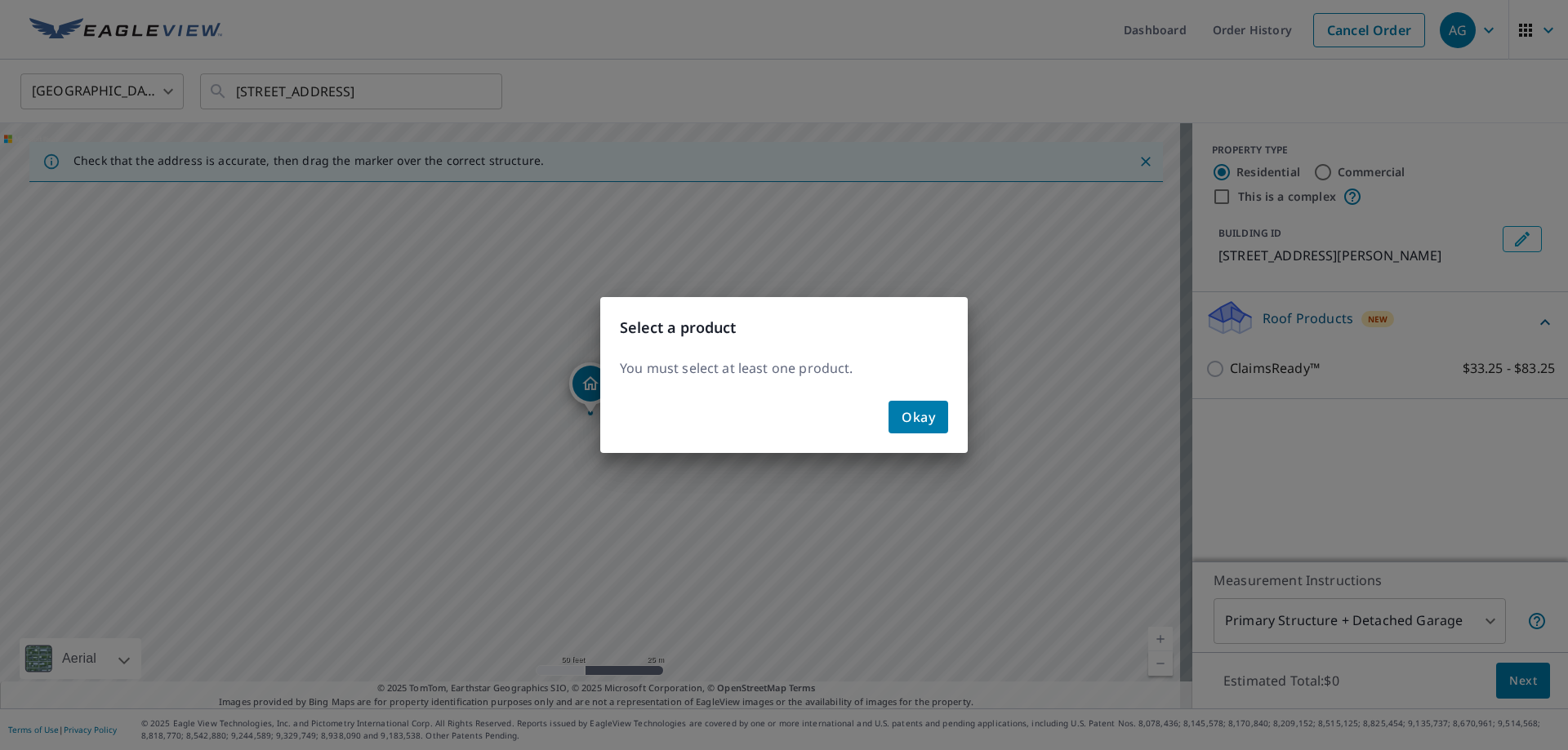
click at [898, 421] on button "Okay" at bounding box center [918, 417] width 59 height 33
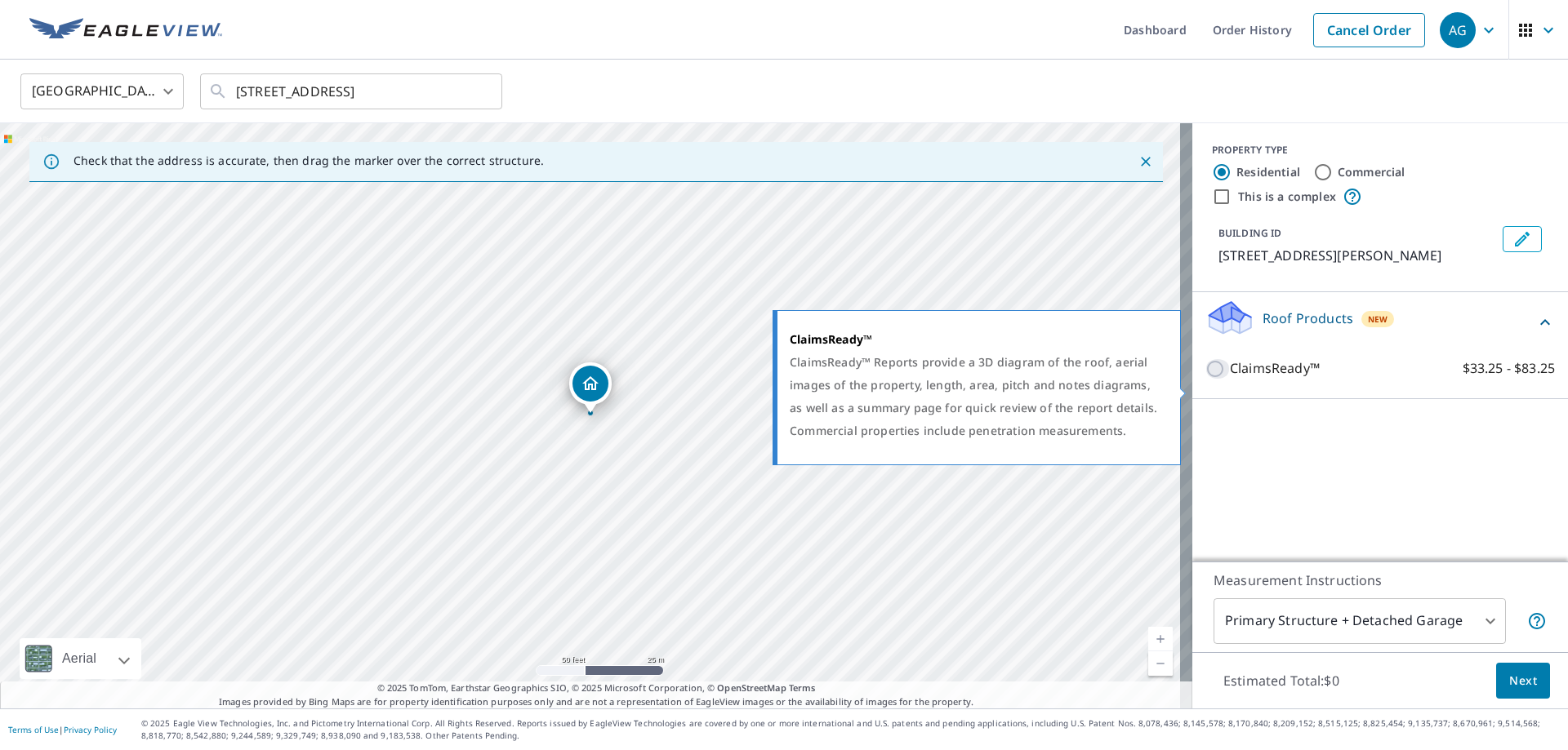
click at [1212, 379] on input "ClaimsReady™ $33.25 - $83.25" at bounding box center [1218, 369] width 25 height 19
checkbox input "true"
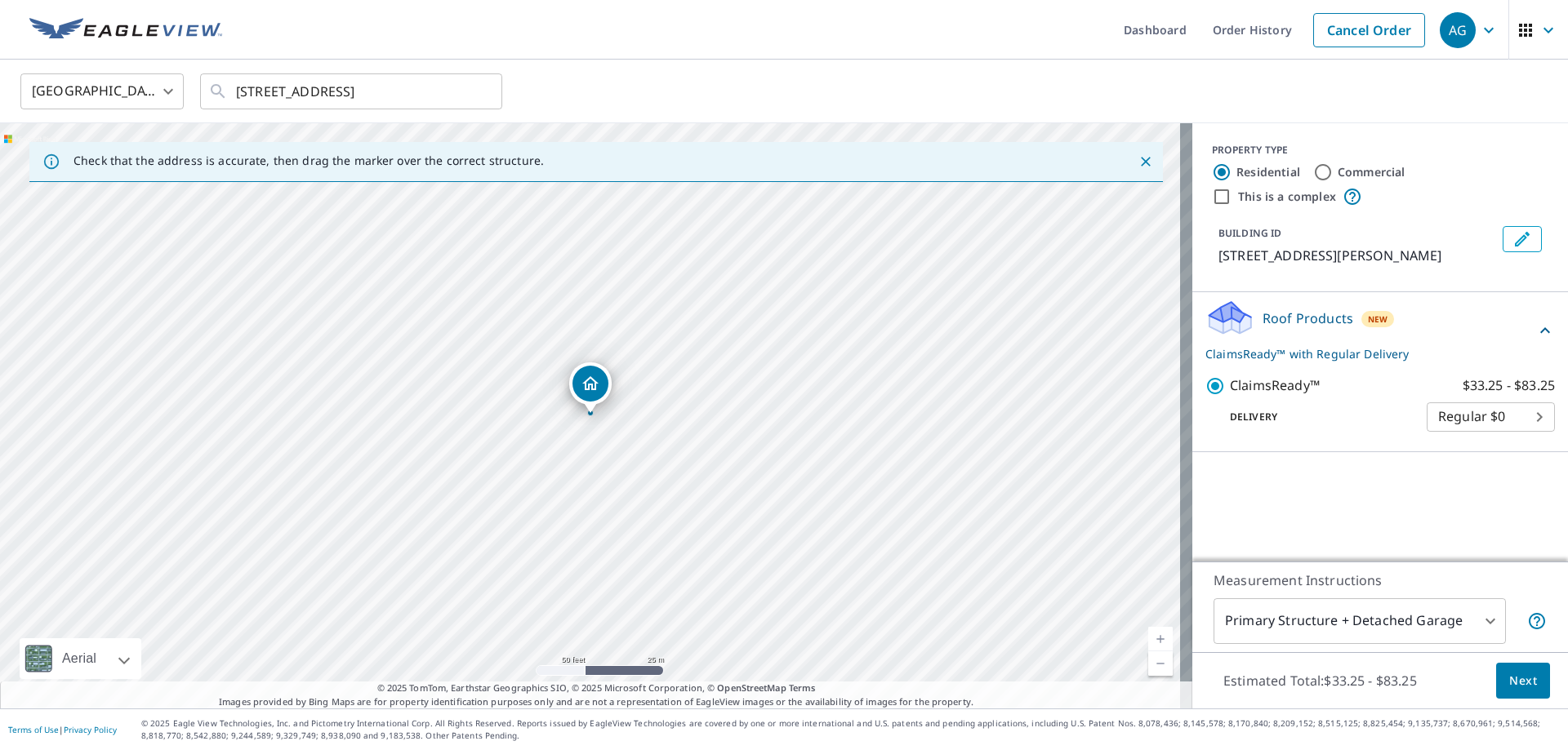
click at [1498, 667] on button "Next" at bounding box center [1523, 682] width 54 height 37
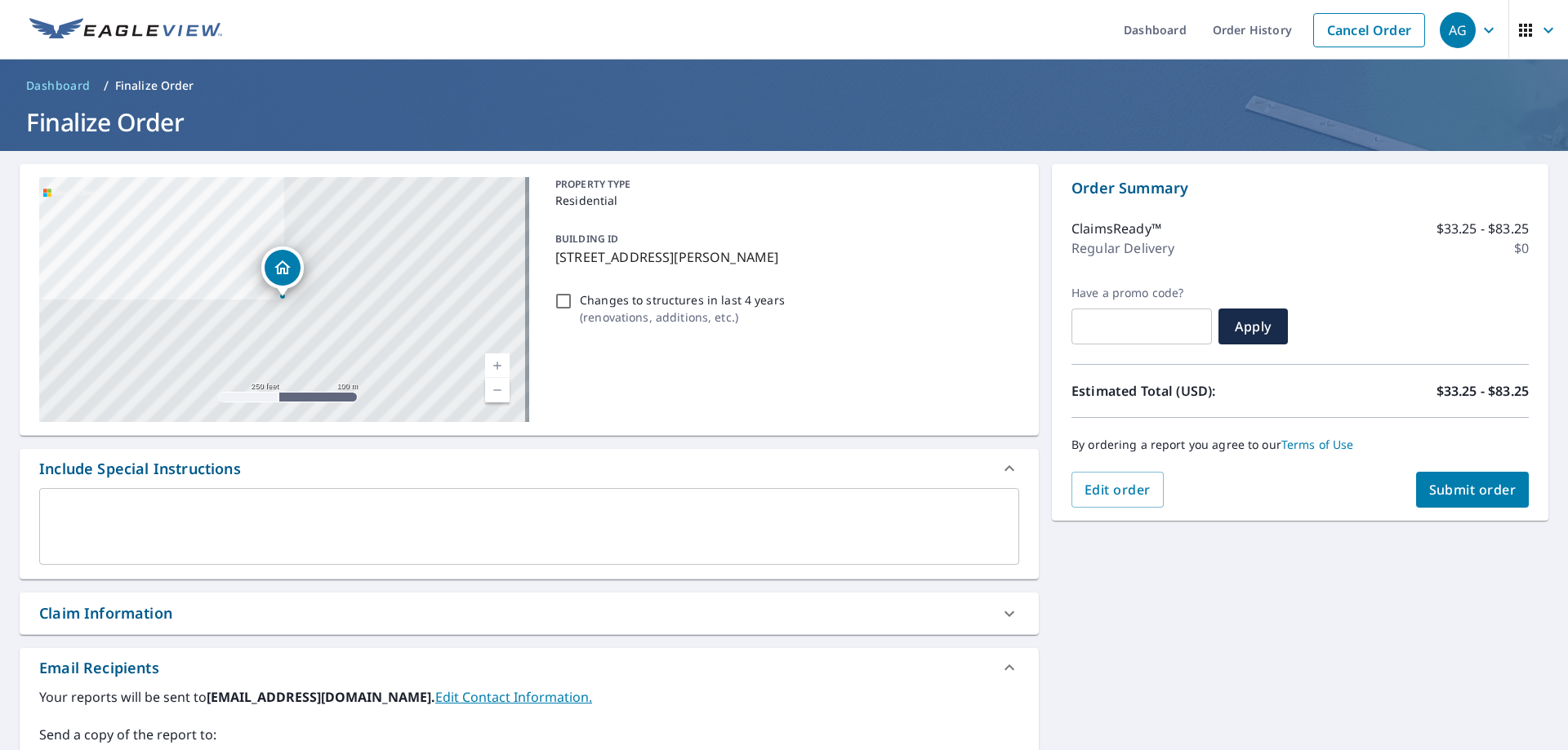
click at [363, 515] on textarea at bounding box center [529, 527] width 957 height 47
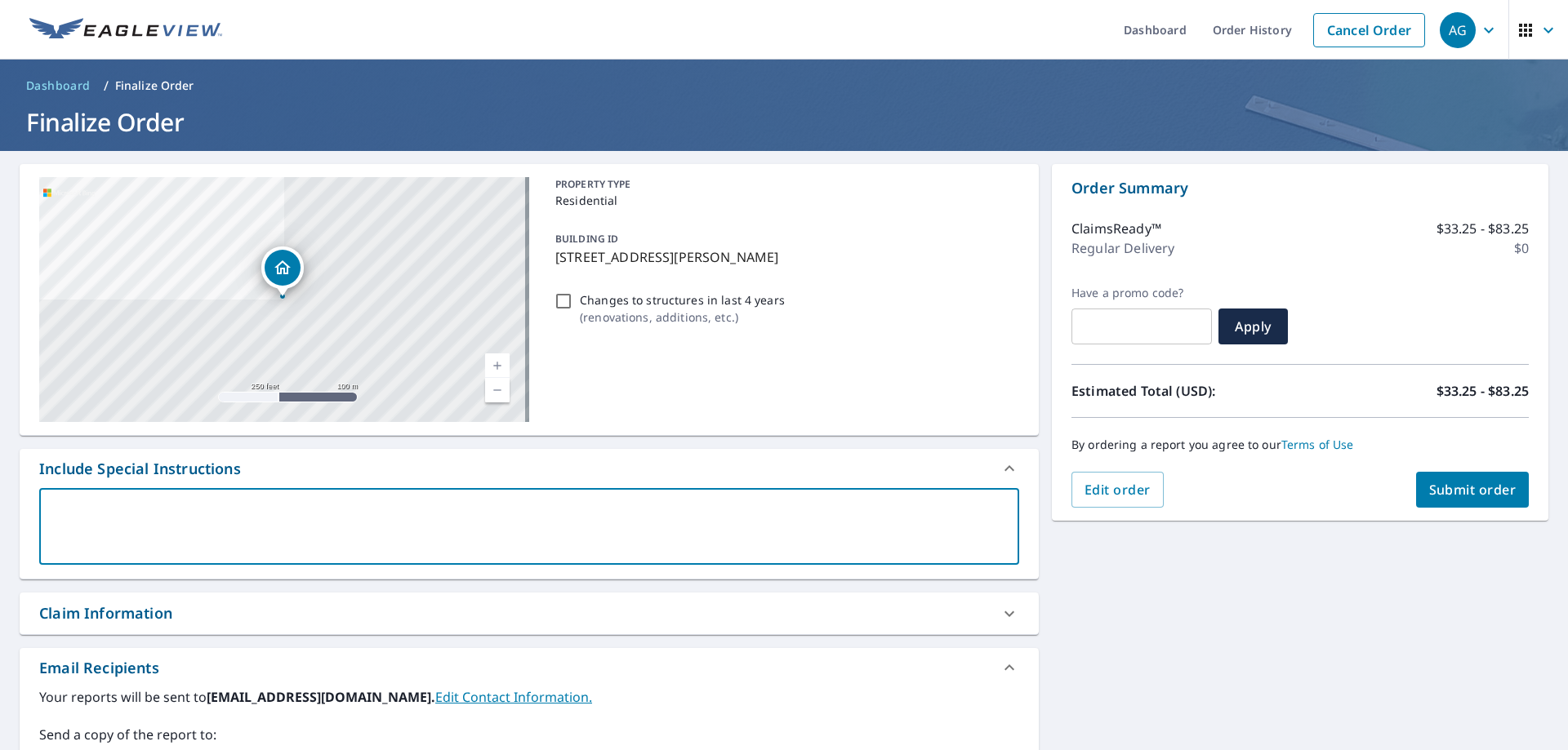
click at [1444, 493] on span "Submit order" at bounding box center [1473, 490] width 88 height 18
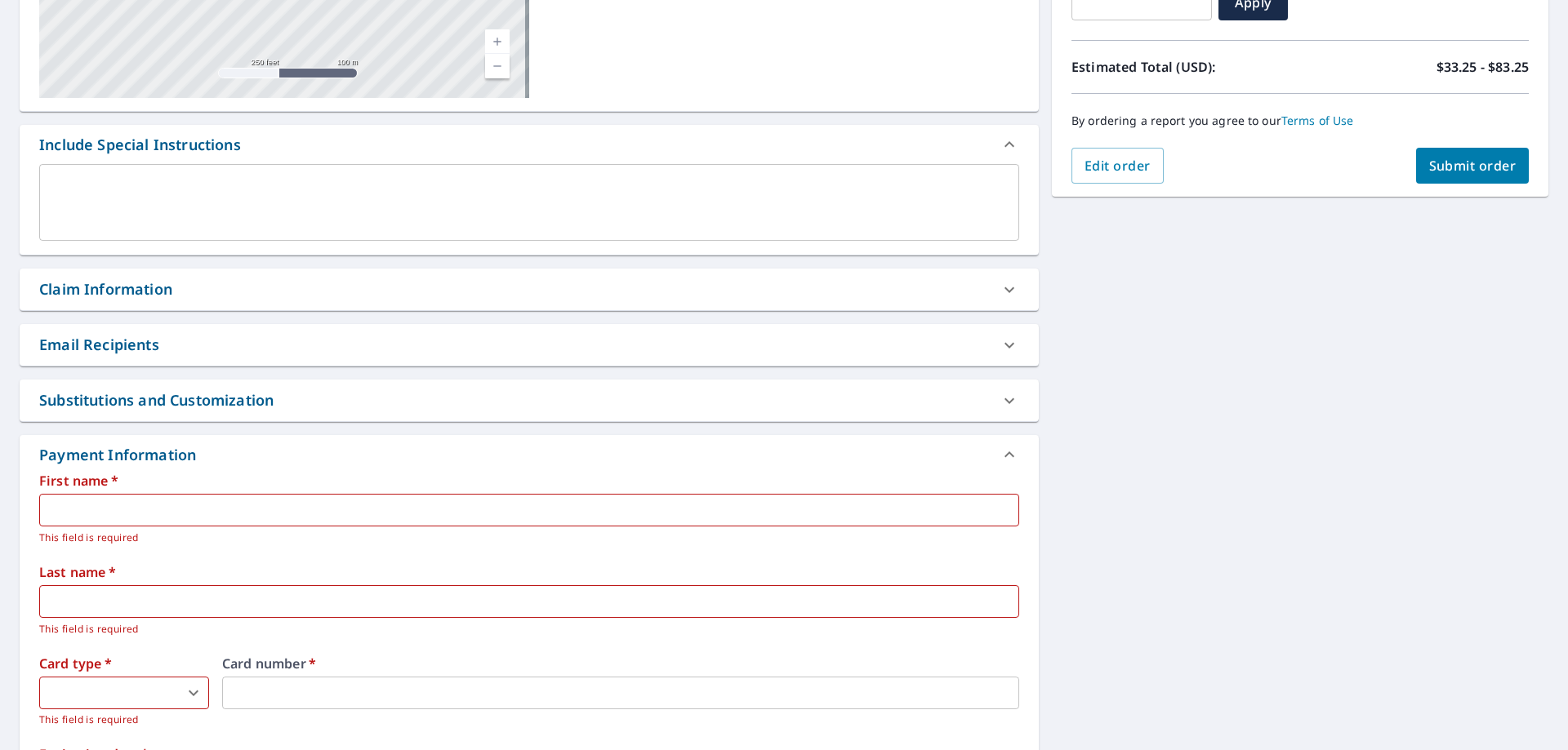
scroll to position [320, 0]
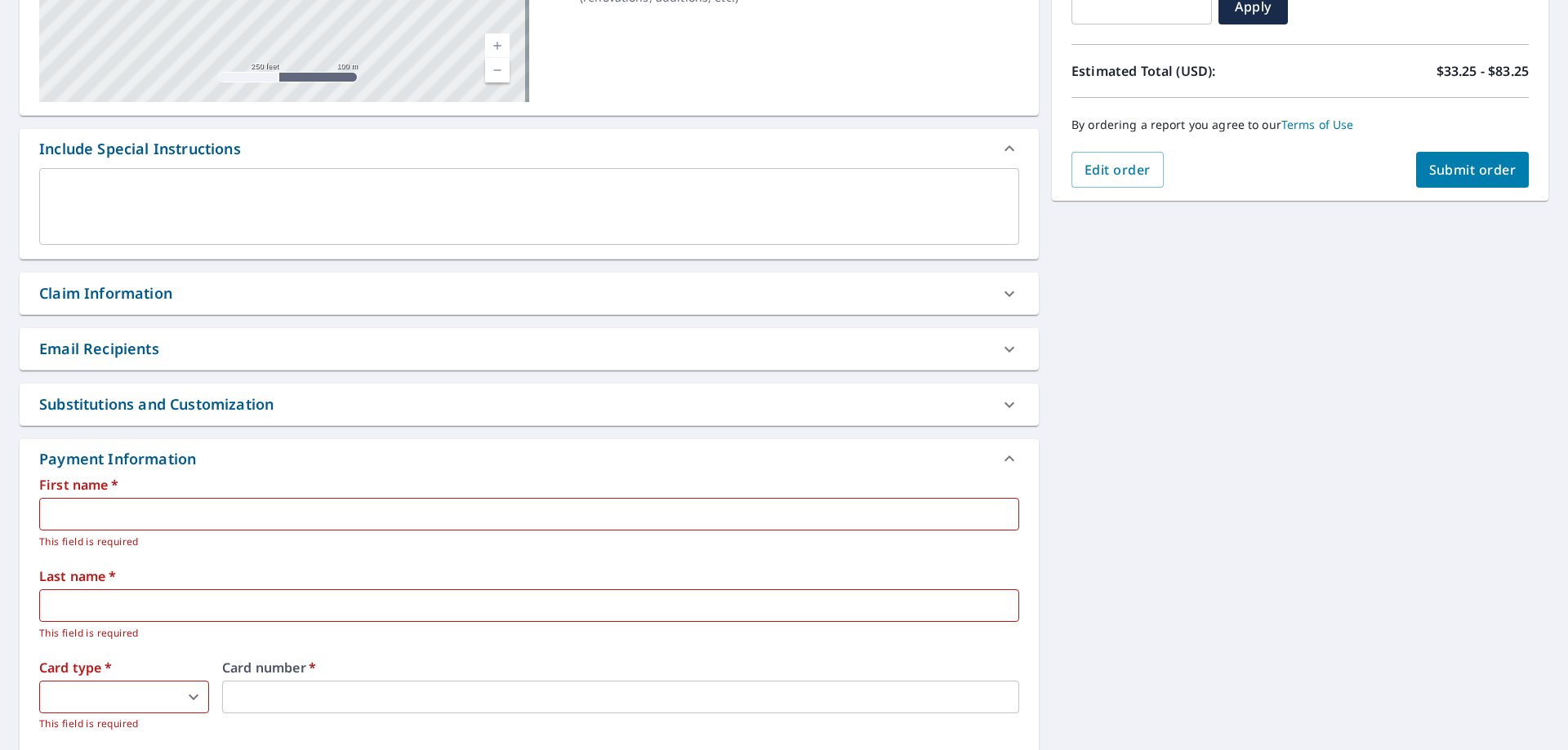
click at [634, 279] on div "Claim Information" at bounding box center [529, 293] width 1019 height 42
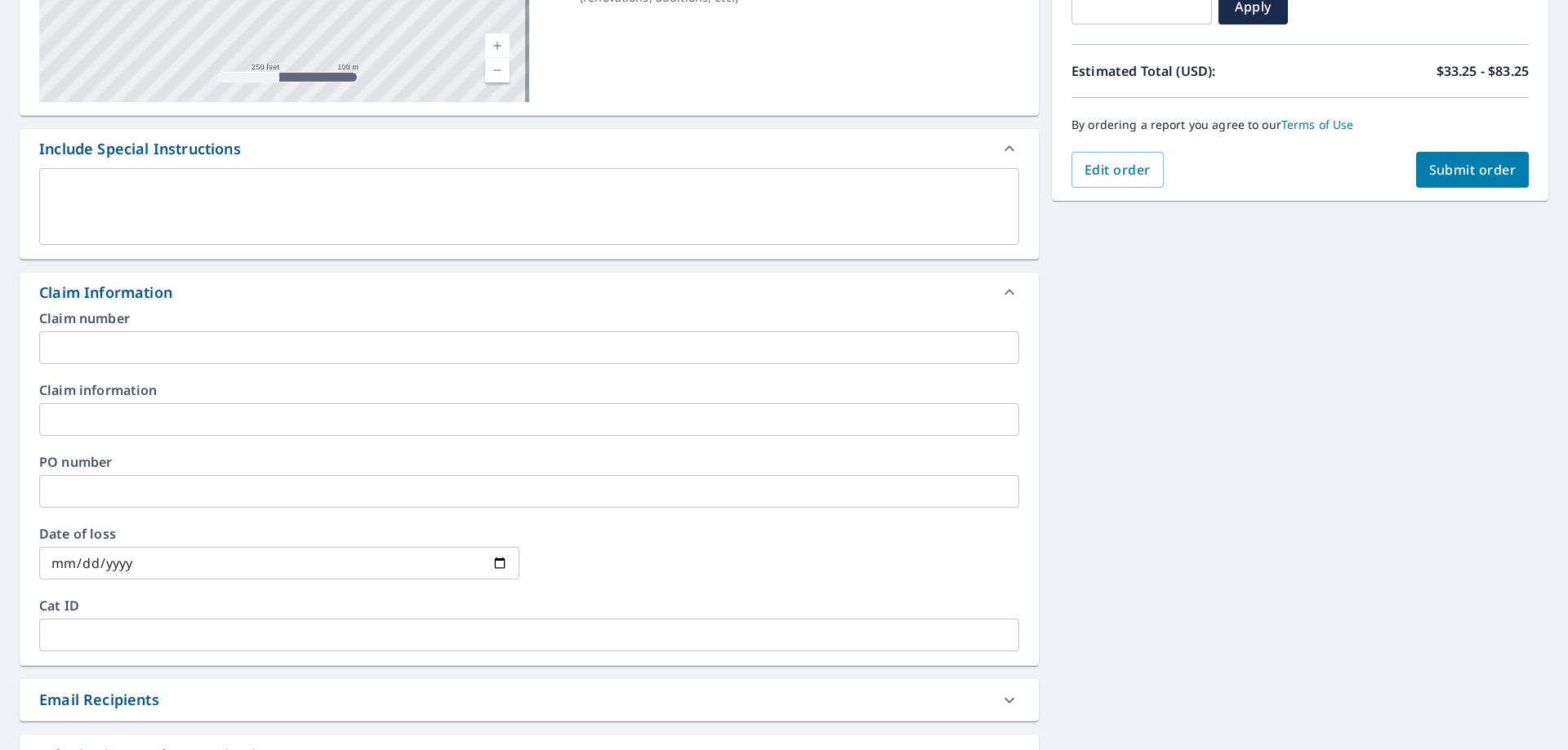
click at [634, 279] on div "Claim Information" at bounding box center [529, 292] width 1019 height 39
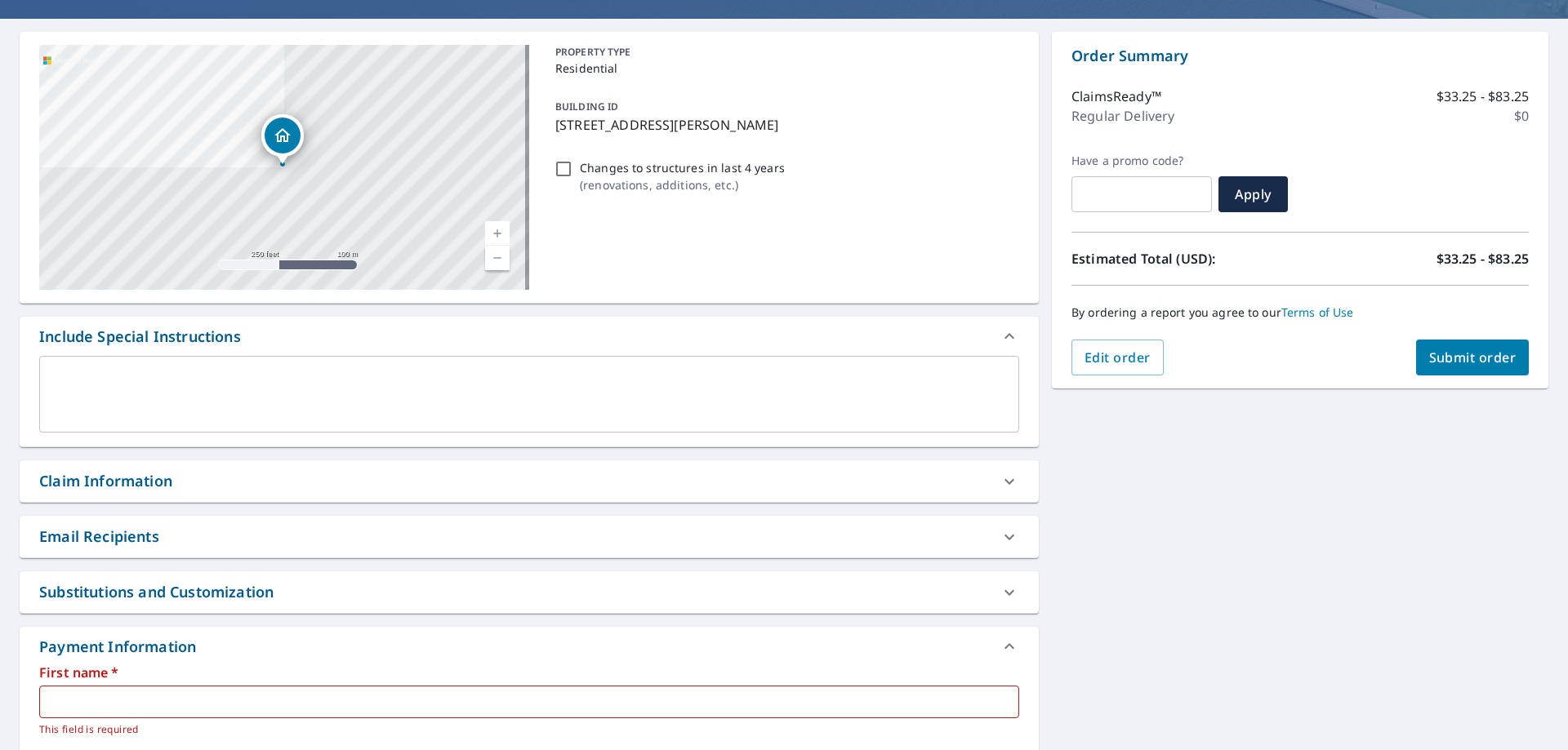
scroll to position [48, 0]
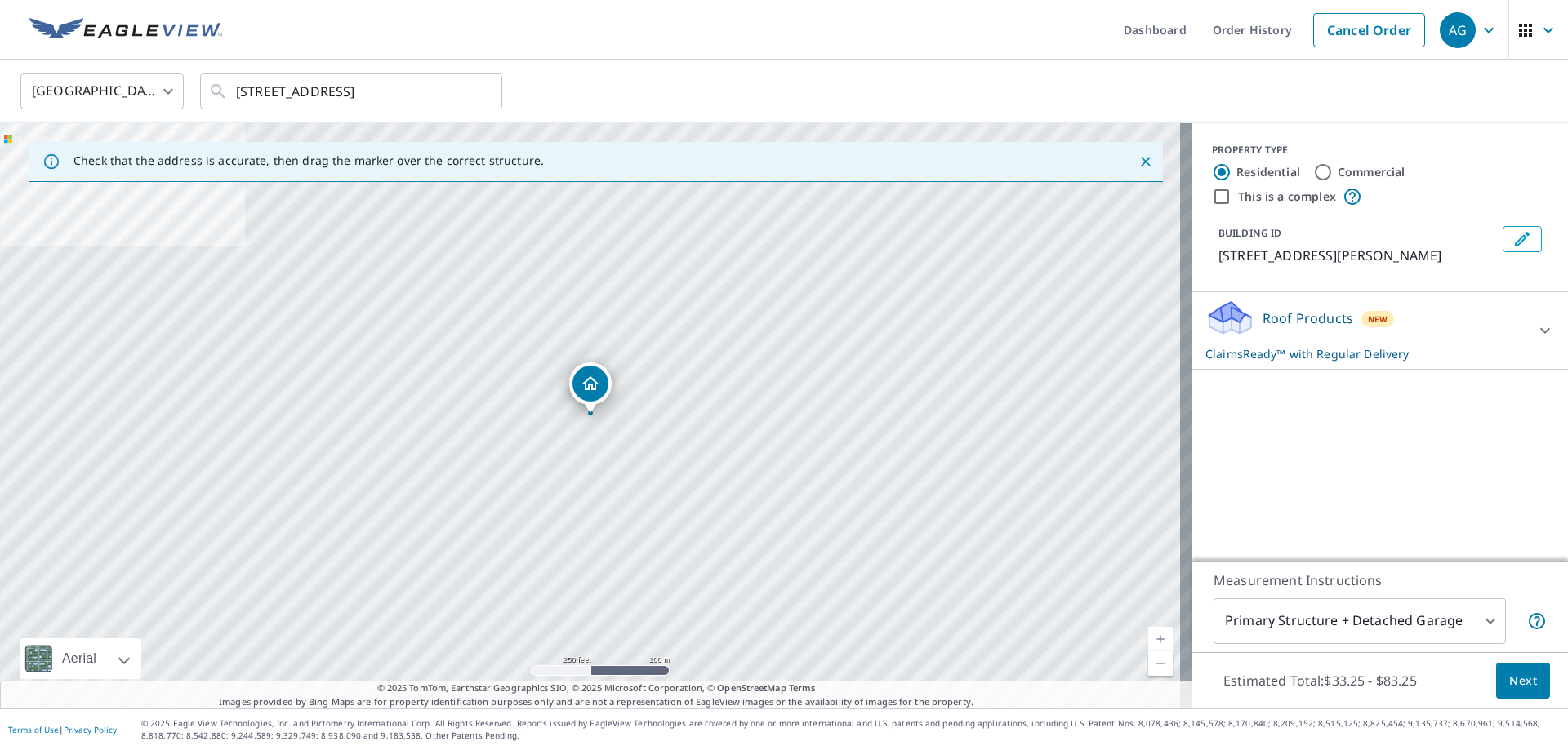
click at [1363, 363] on p "ClaimsReady™ with Regular Delivery" at bounding box center [1366, 353] width 320 height 17
click at [1463, 441] on body "AG AG Dashboard Order History Cancel Order AG United States US ​ 604 Prairie Ln…" at bounding box center [784, 375] width 1568 height 750
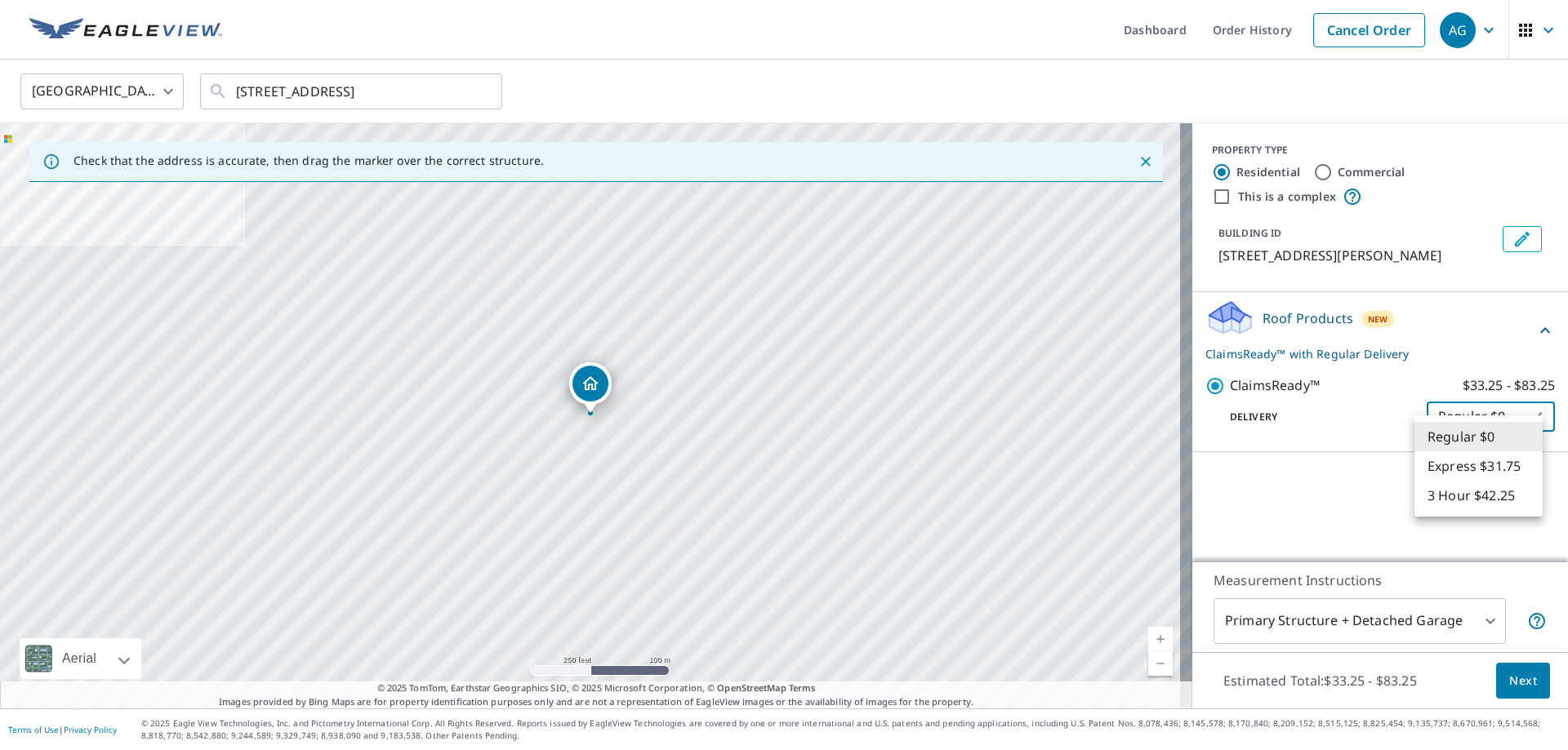
click at [1395, 509] on div at bounding box center [784, 375] width 1568 height 750
click at [1452, 425] on body "AG AG Dashboard Order History Cancel Order AG United States US ​ 604 Prairie Ln…" at bounding box center [784, 375] width 1568 height 750
click at [1445, 443] on li "Regular $0" at bounding box center [1479, 436] width 128 height 29
click at [1480, 26] on icon "button" at bounding box center [1489, 30] width 19 height 19
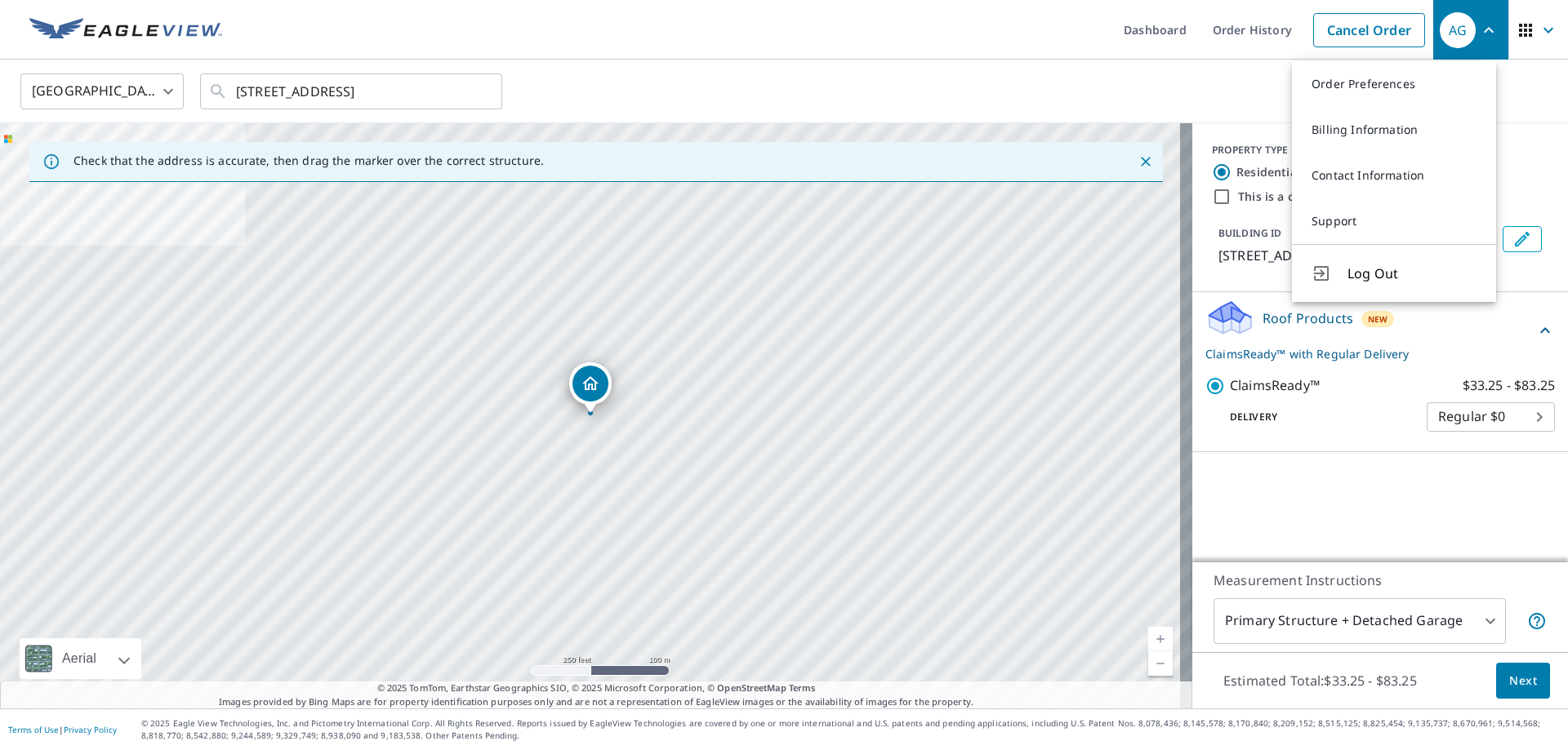
click at [1480, 26] on icon "button" at bounding box center [1489, 30] width 19 height 19
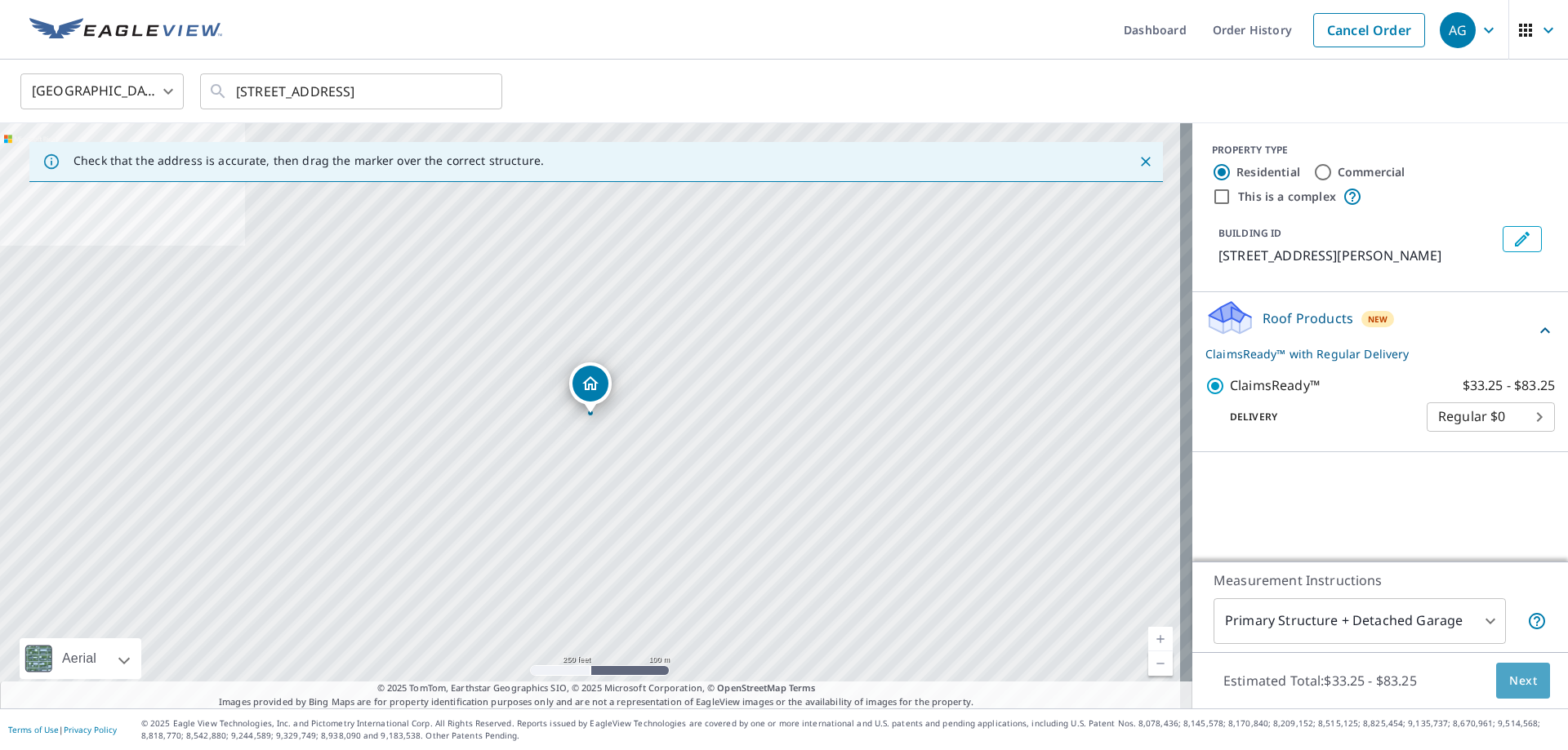
click at [1510, 683] on span "Next" at bounding box center [1523, 681] width 27 height 20
